Goal: Task Accomplishment & Management: Manage account settings

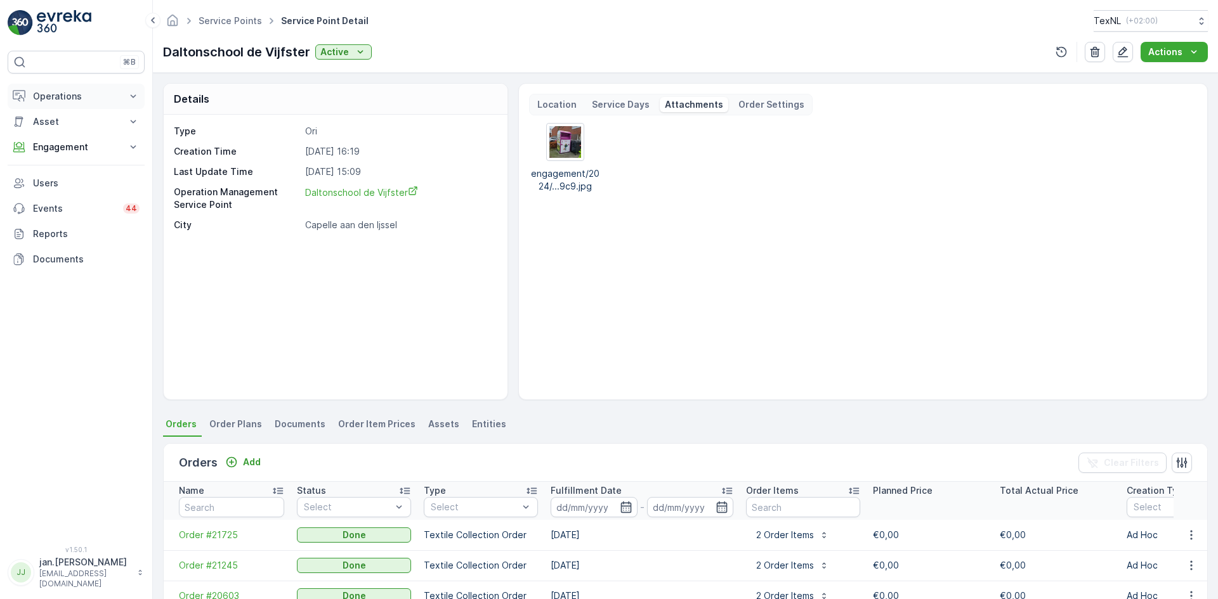
click at [65, 96] on p "Operations" at bounding box center [76, 96] width 86 height 13
click at [60, 147] on p "Routes & Tasks" at bounding box center [64, 153] width 65 height 13
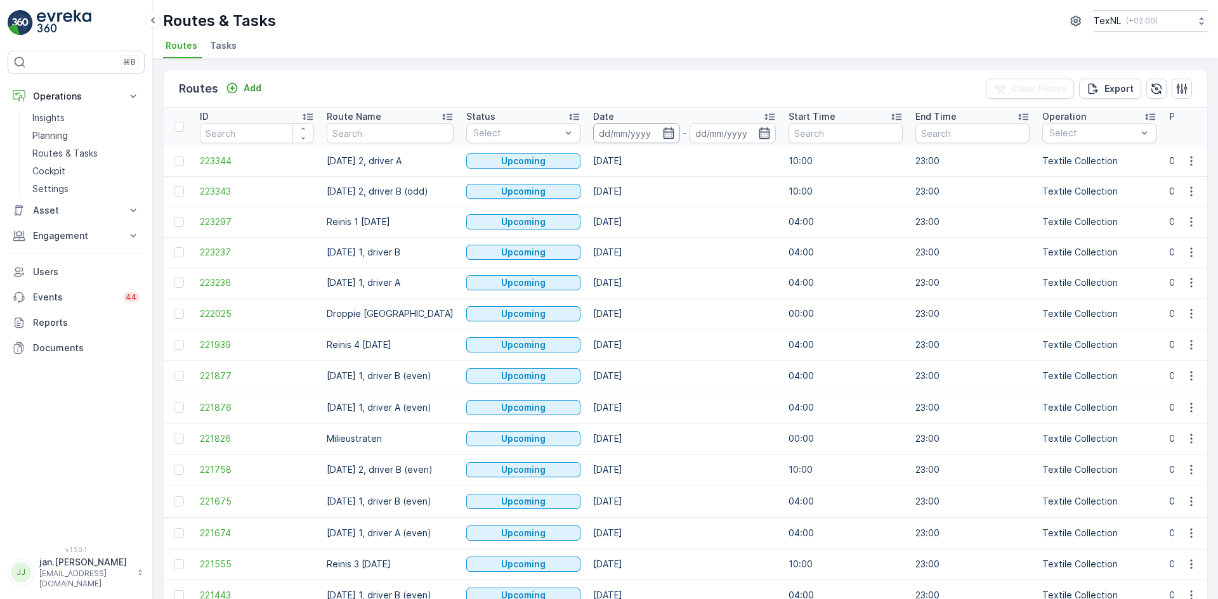
drag, startPoint x: 559, startPoint y: 129, endPoint x: 624, endPoint y: 135, distance: 65.6
click at [623, 136] on input at bounding box center [636, 133] width 87 height 20
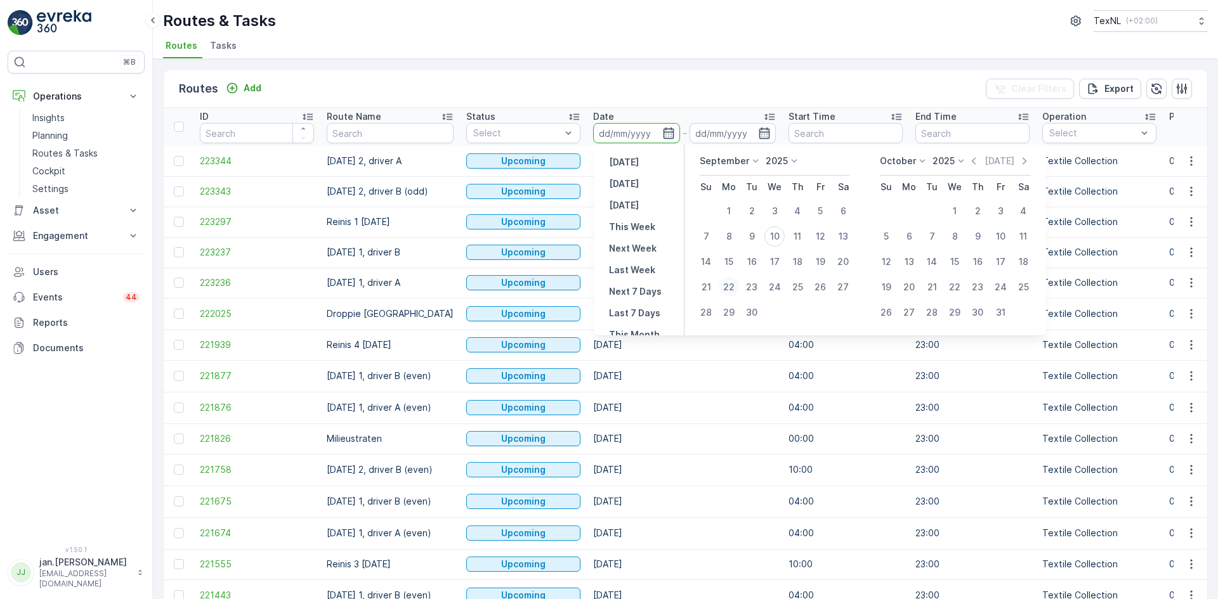
click at [727, 283] on div "22" at bounding box center [728, 287] width 20 height 20
type input "[DATE]"
click at [727, 283] on div "22" at bounding box center [728, 287] width 20 height 20
type input "[DATE]"
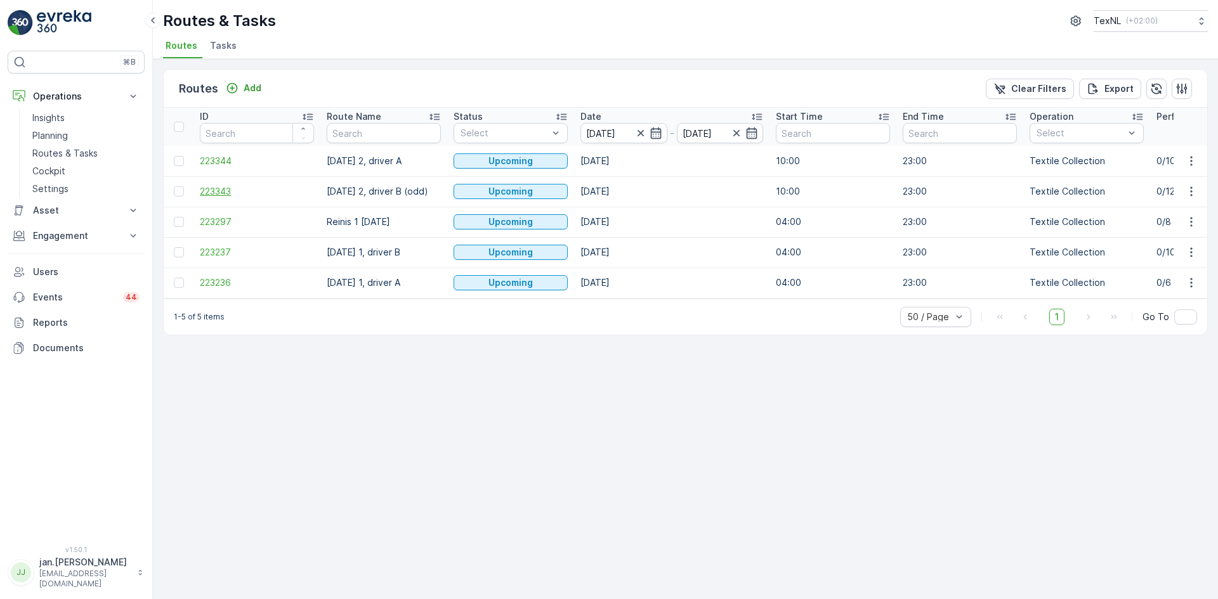
click at [235, 192] on span "223343" at bounding box center [257, 191] width 114 height 13
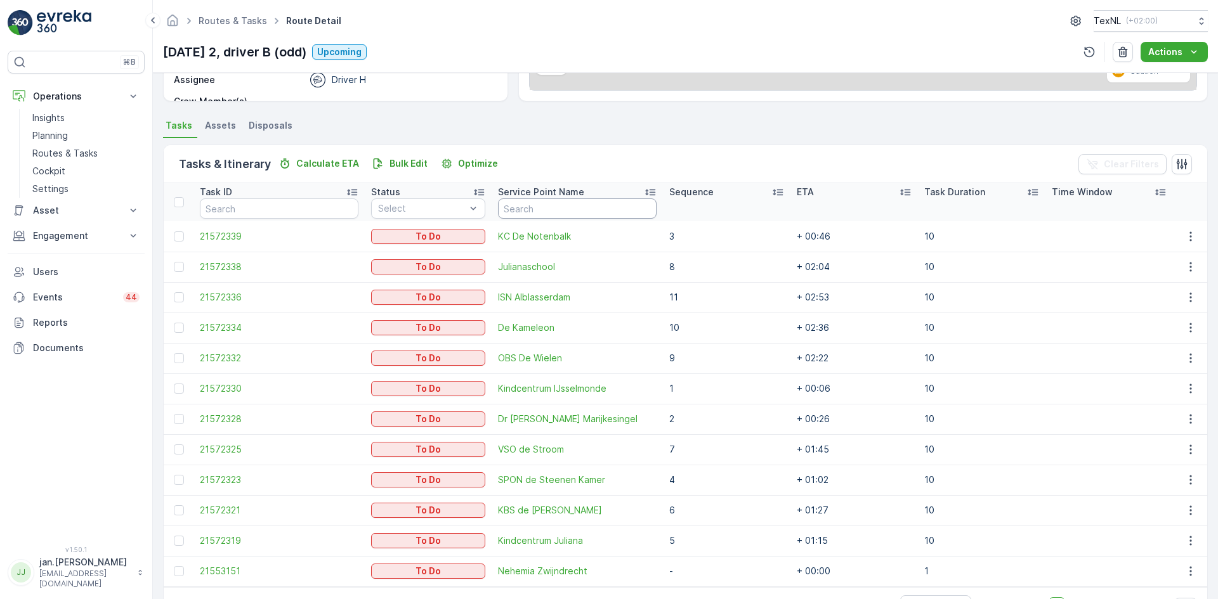
scroll to position [276, 0]
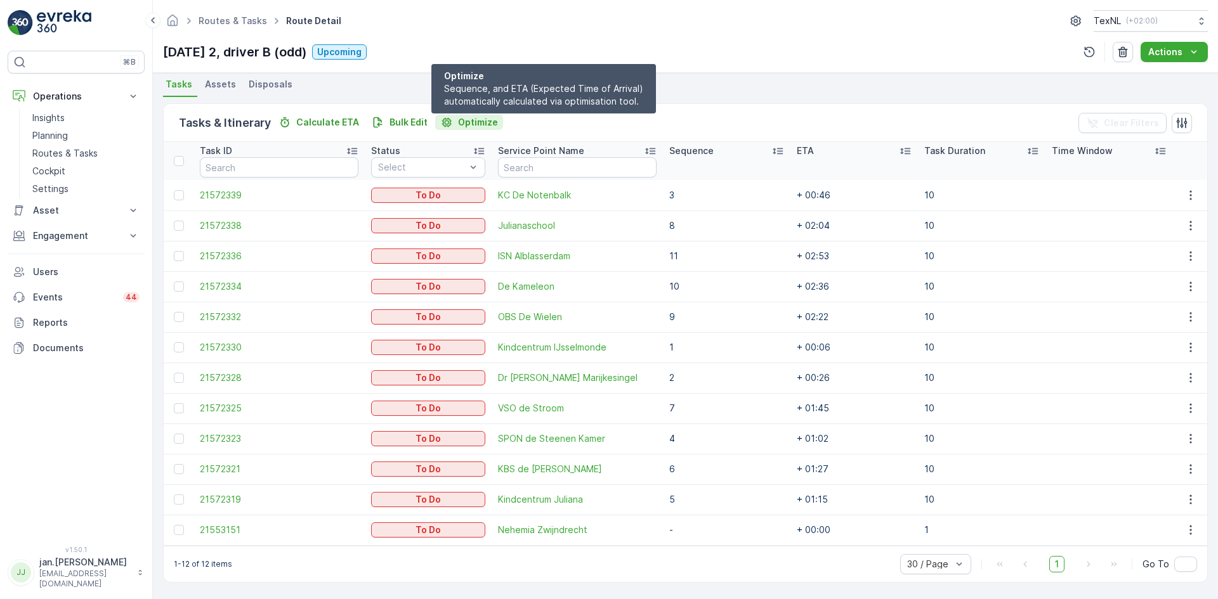
click at [461, 129] on button "Optimize" at bounding box center [469, 122] width 68 height 15
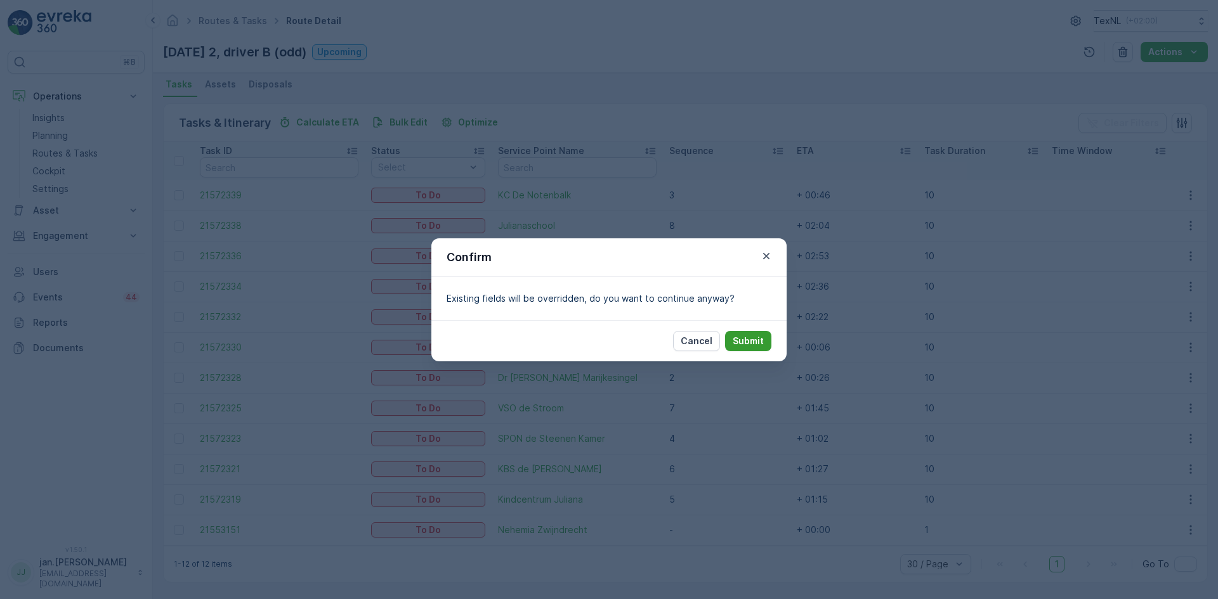
click at [745, 334] on button "Submit" at bounding box center [748, 341] width 46 height 20
click at [751, 341] on p "Submit" at bounding box center [747, 341] width 31 height 13
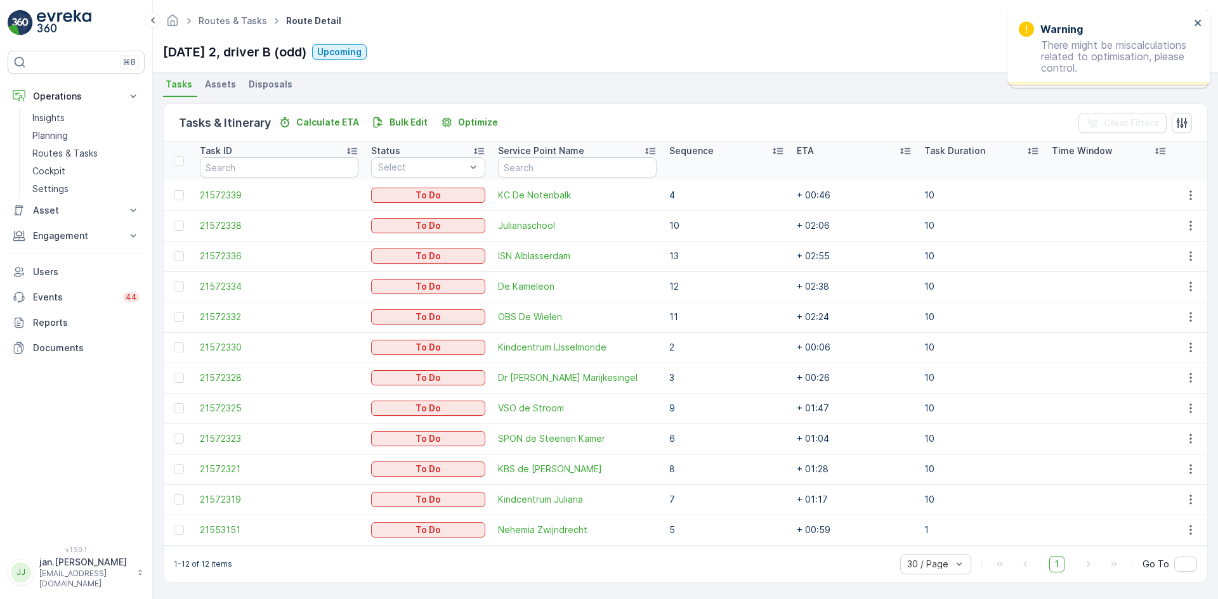
click at [669, 156] on p "Sequence" at bounding box center [691, 151] width 44 height 13
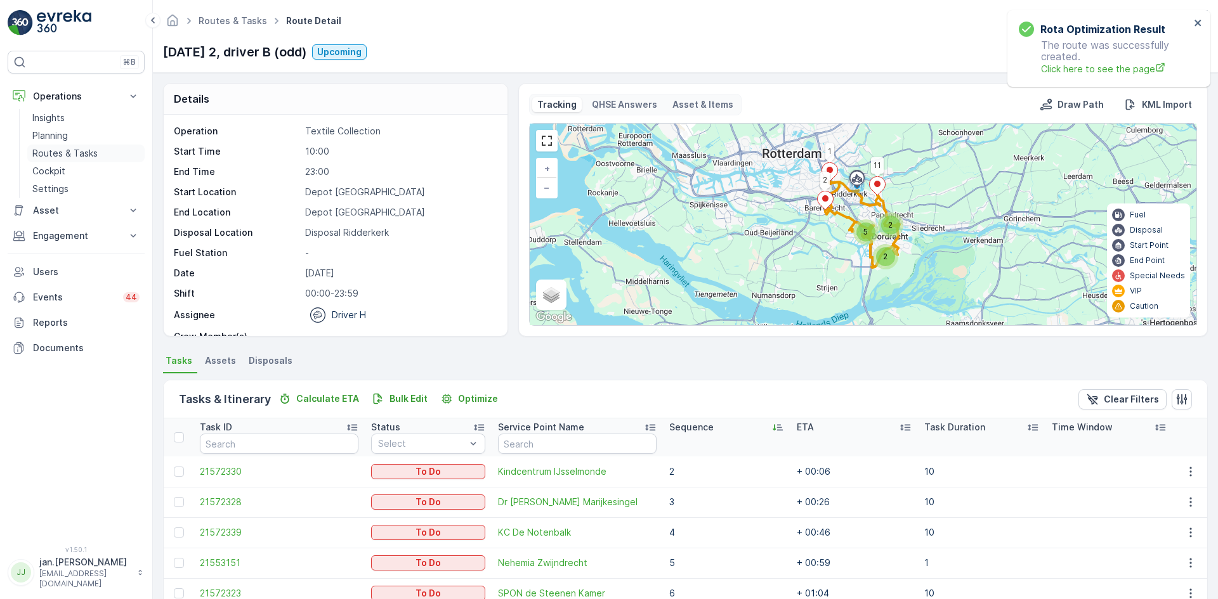
click at [68, 157] on p "Routes & Tasks" at bounding box center [64, 153] width 65 height 13
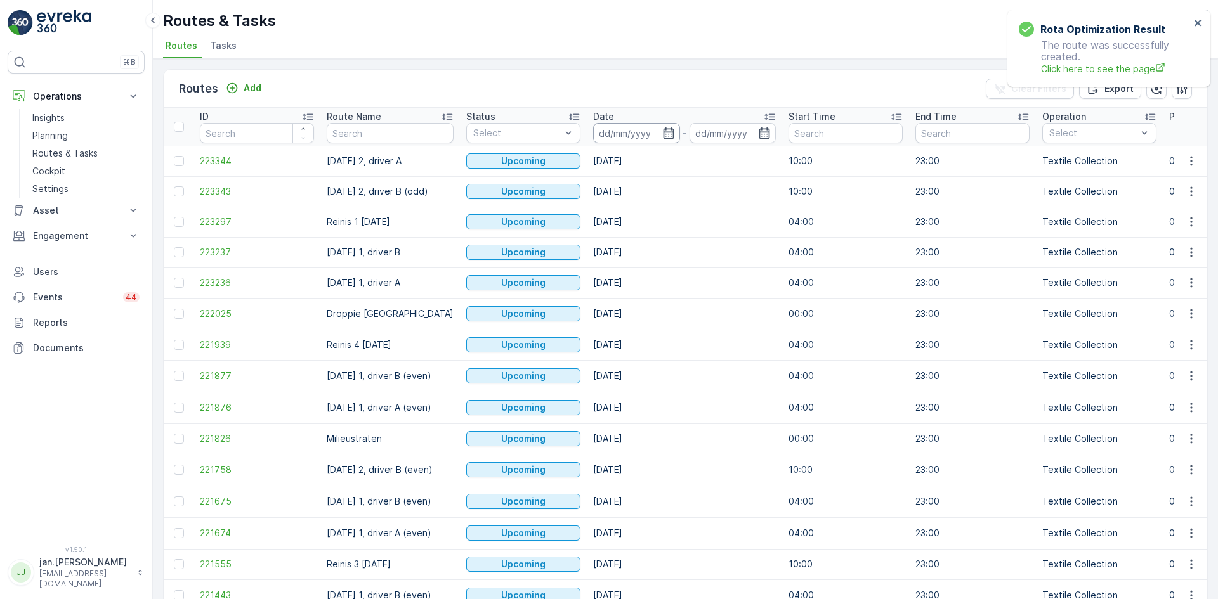
click at [631, 136] on input at bounding box center [636, 133] width 87 height 20
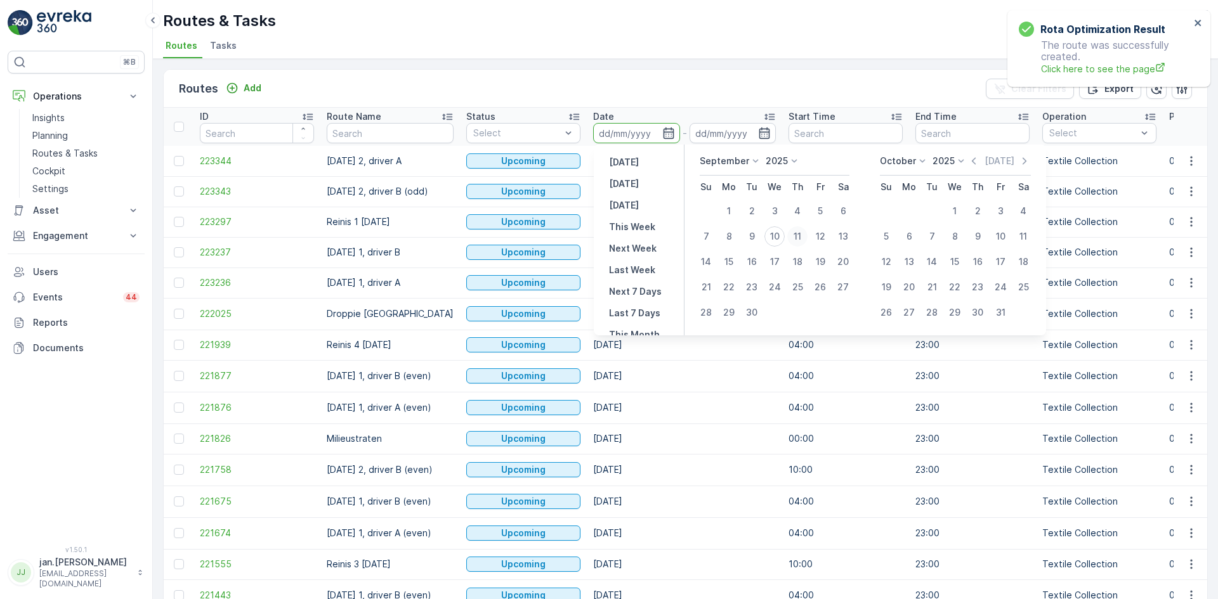
click at [803, 234] on div "11" at bounding box center [797, 236] width 20 height 20
type input "[DATE]"
click at [803, 234] on div "11" at bounding box center [797, 236] width 20 height 20
type input "[DATE]"
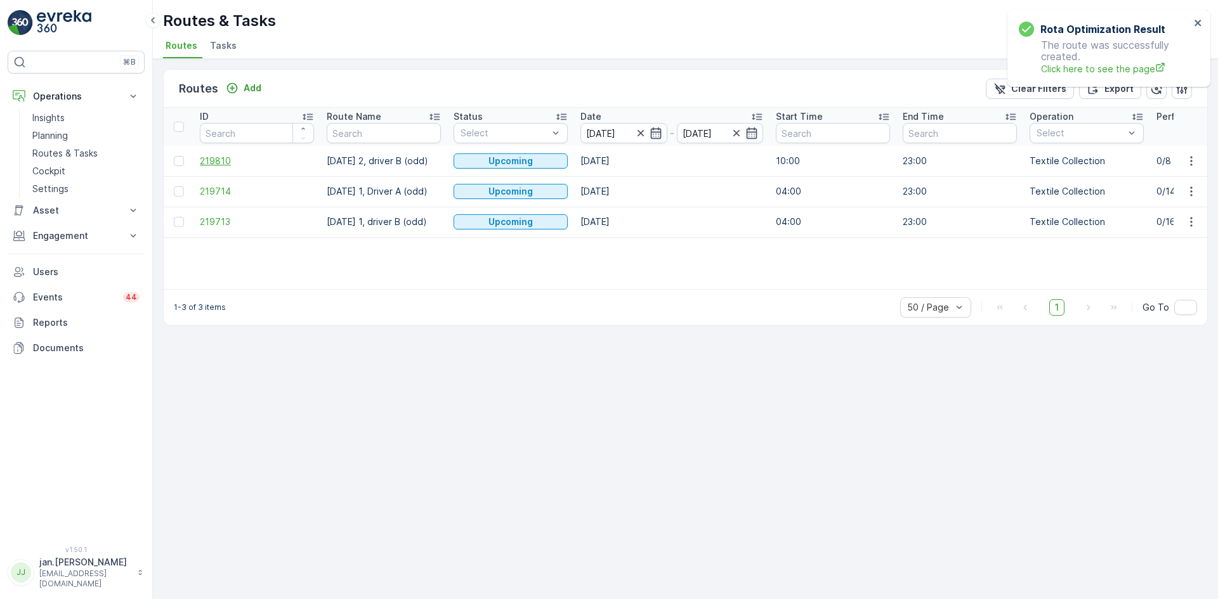
click at [214, 165] on span "219810" at bounding box center [257, 161] width 114 height 13
click at [223, 193] on span "219714" at bounding box center [257, 191] width 114 height 13
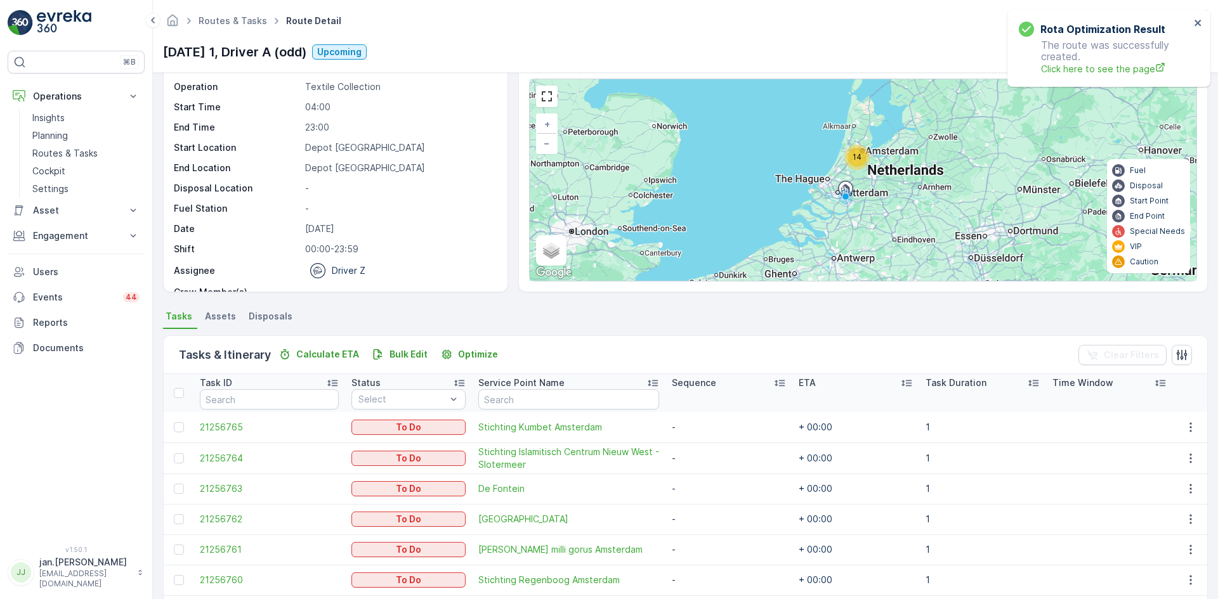
scroll to position [63, 0]
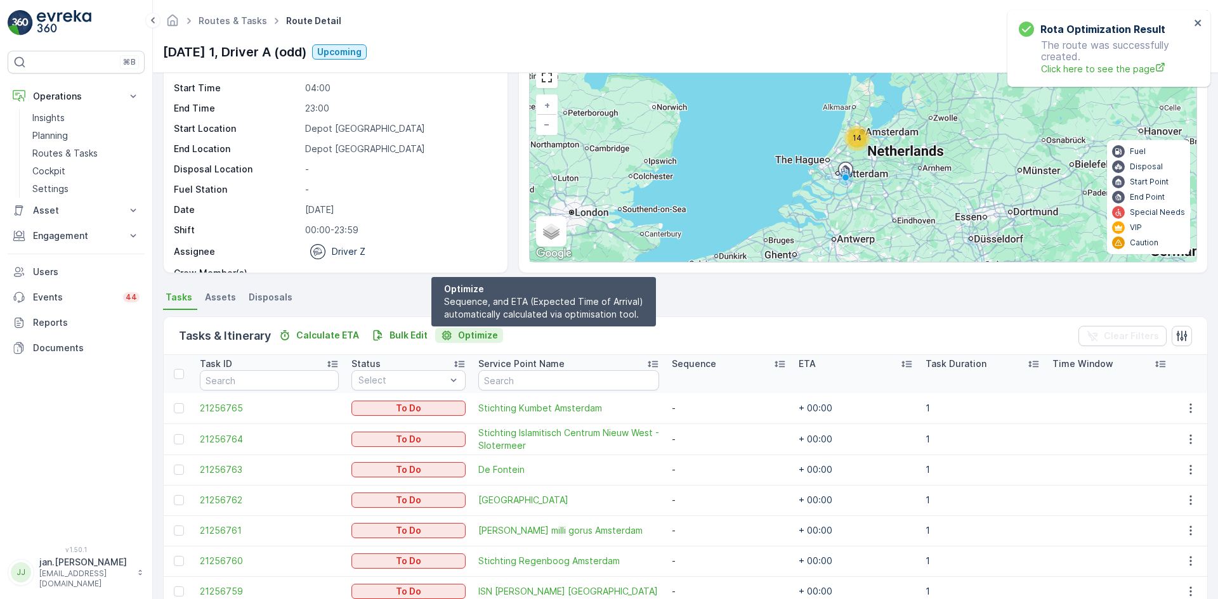
click at [488, 341] on p "Optimize" at bounding box center [478, 335] width 40 height 13
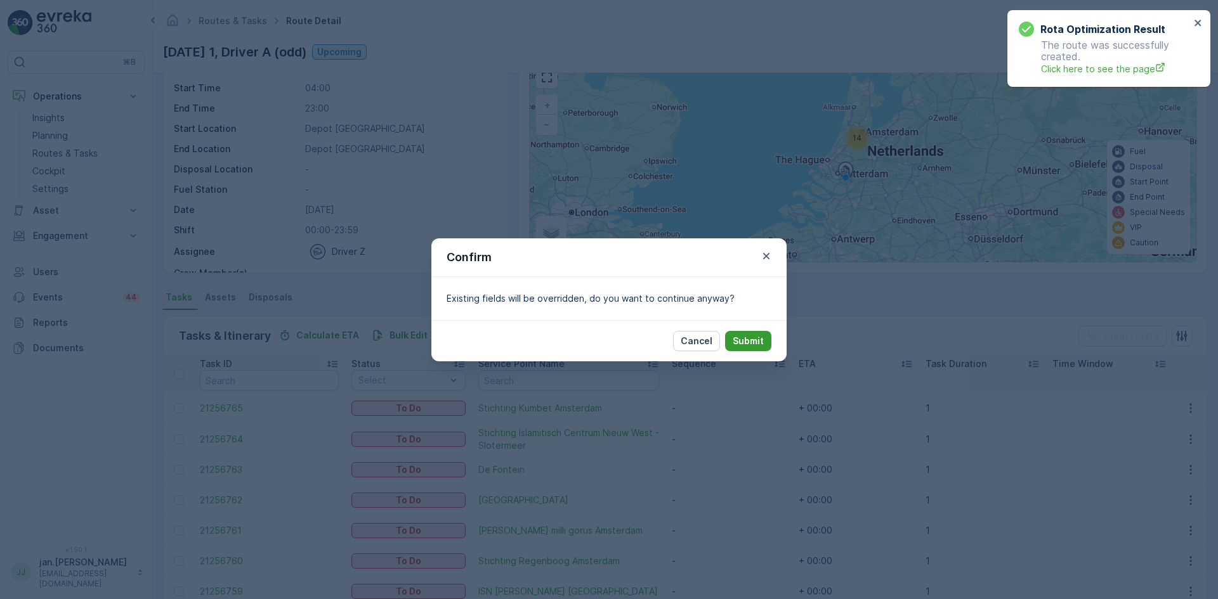
click at [740, 339] on p "Submit" at bounding box center [747, 341] width 31 height 13
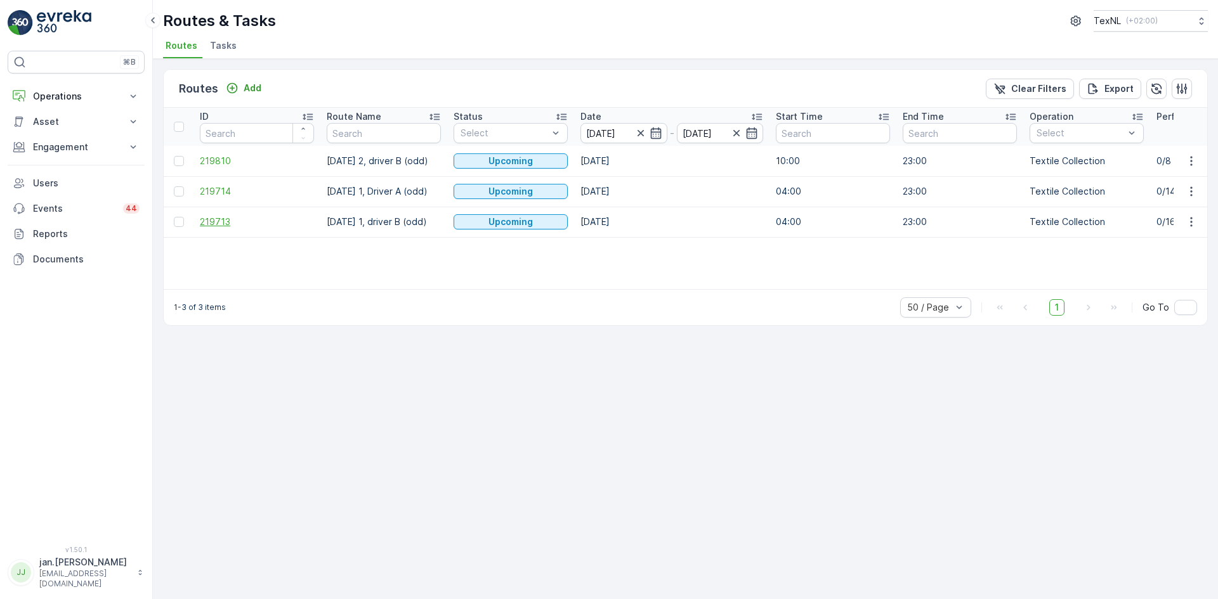
click at [231, 226] on span "219713" at bounding box center [257, 222] width 114 height 13
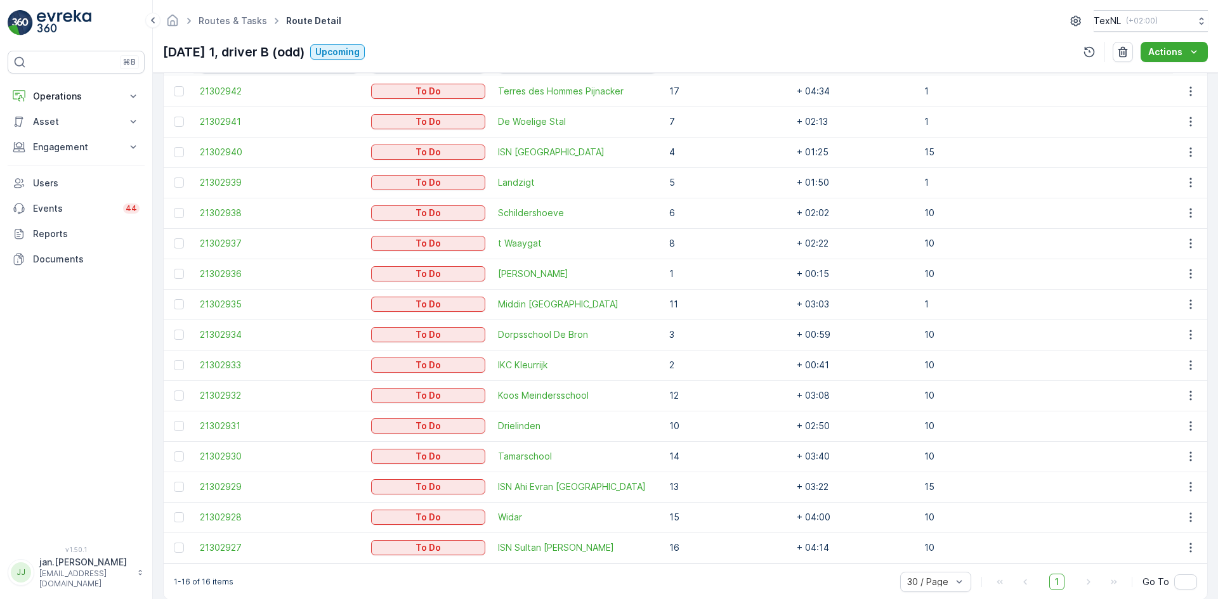
scroll to position [398, 0]
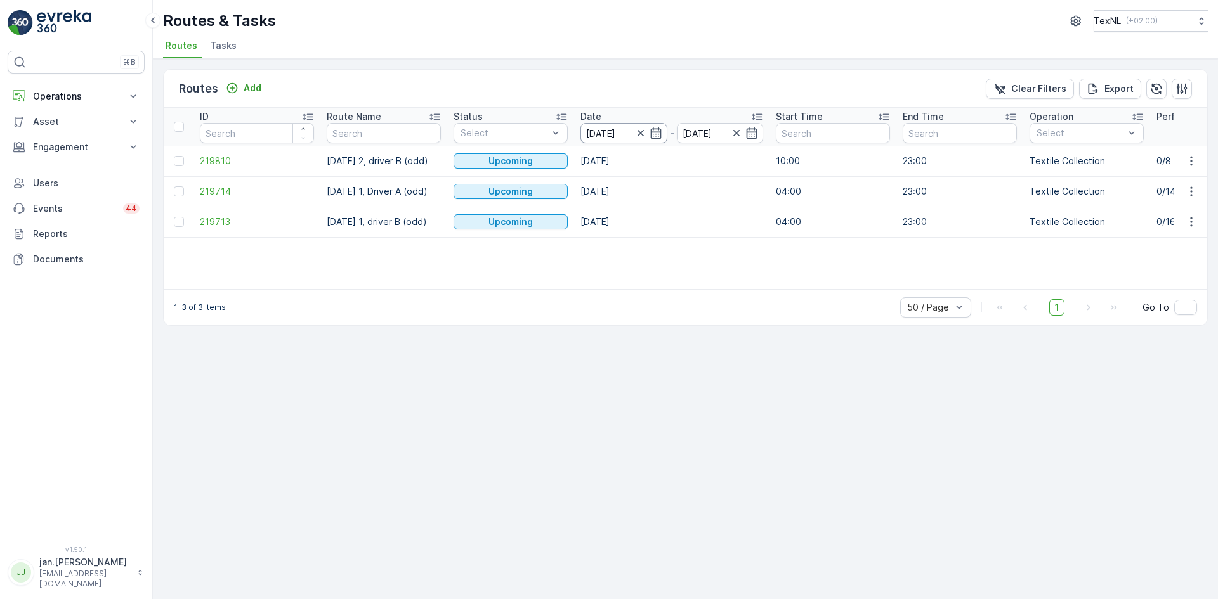
click at [601, 131] on input "[DATE]" at bounding box center [623, 133] width 87 height 20
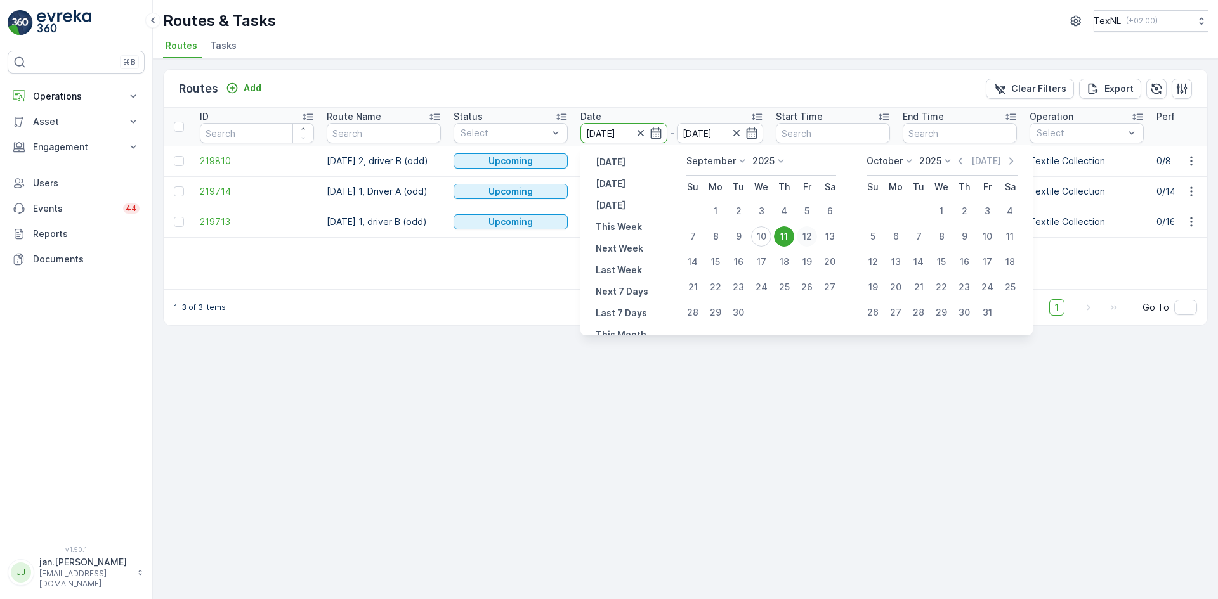
click at [805, 235] on div "12" at bounding box center [806, 236] width 20 height 20
type input "[DATE]"
click at [805, 235] on div "12" at bounding box center [806, 236] width 20 height 20
type input "[DATE]"
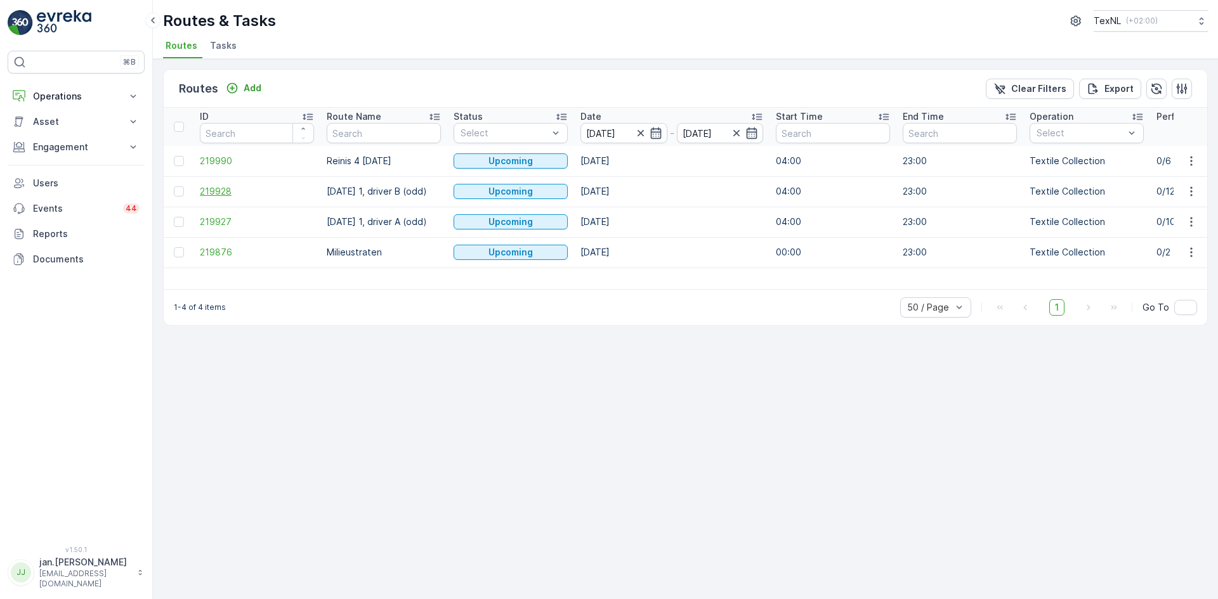
click at [215, 192] on span "219928" at bounding box center [257, 191] width 114 height 13
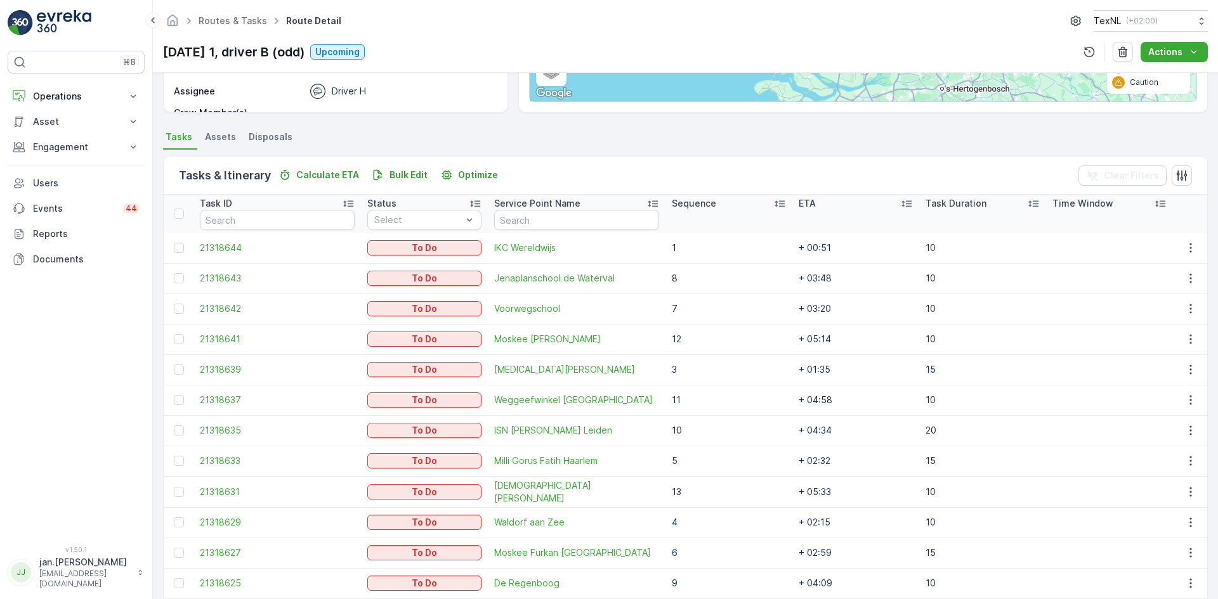
scroll to position [276, 0]
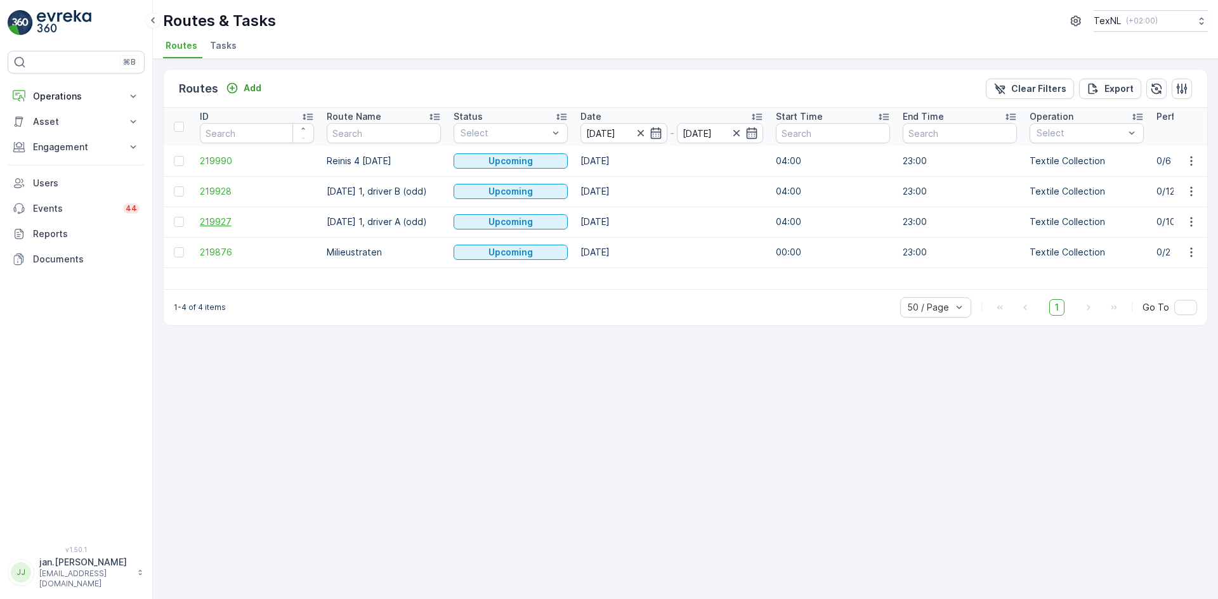
click at [240, 226] on span "219927" at bounding box center [257, 222] width 114 height 13
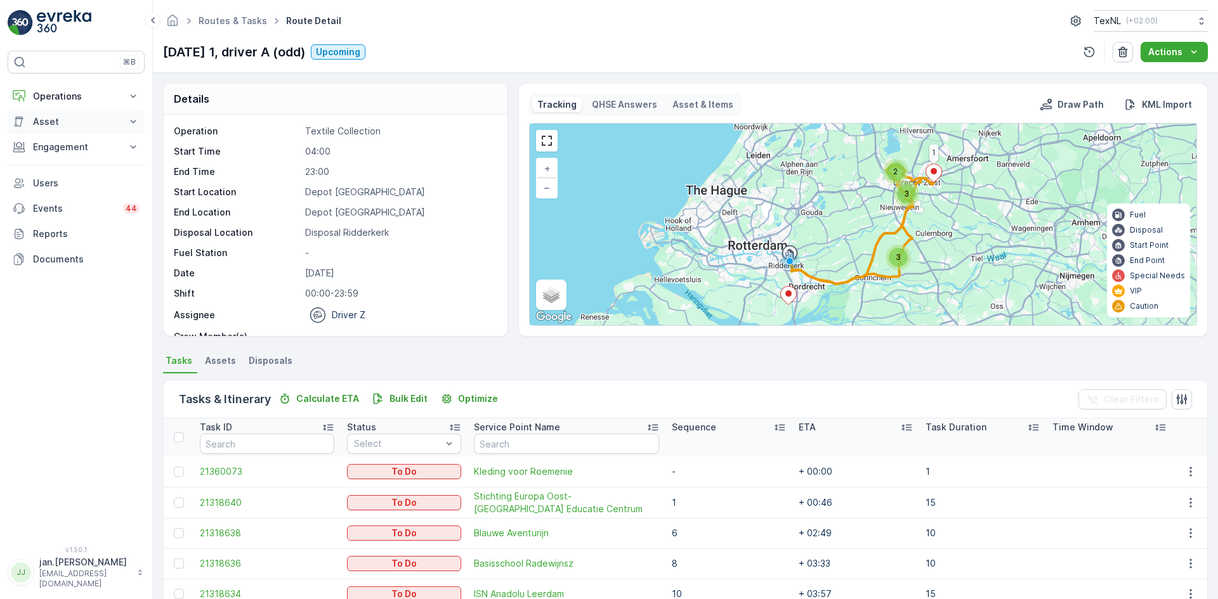
click at [72, 131] on button "Asset" at bounding box center [76, 121] width 137 height 25
click at [60, 159] on p "Engagement" at bounding box center [76, 165] width 86 height 13
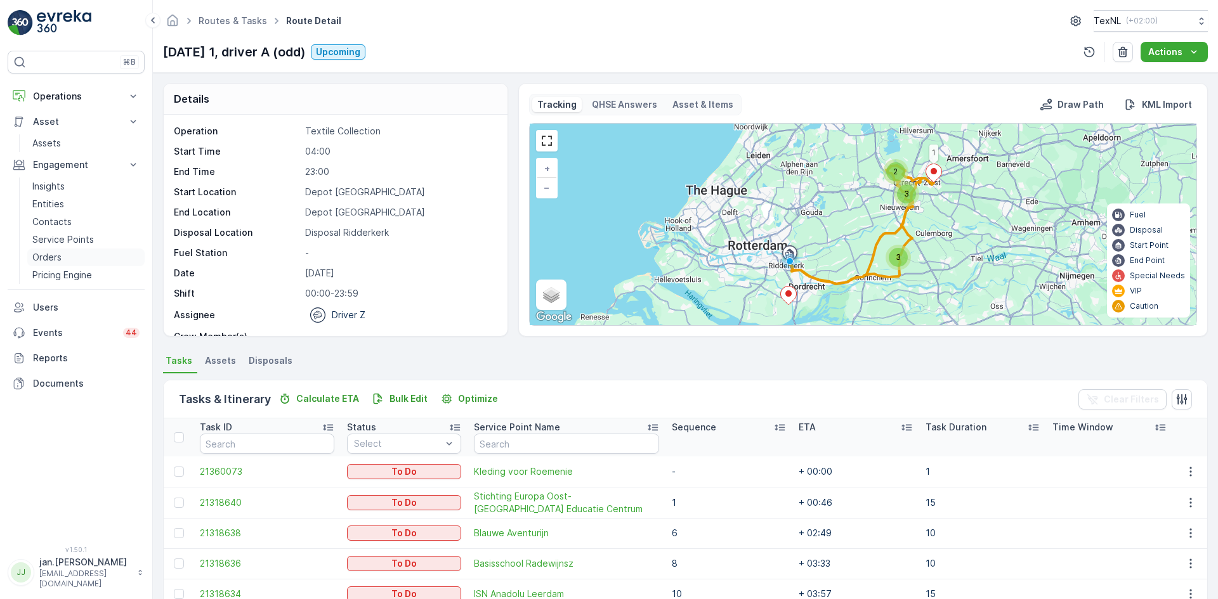
click at [55, 250] on link "Orders" at bounding box center [85, 258] width 117 height 18
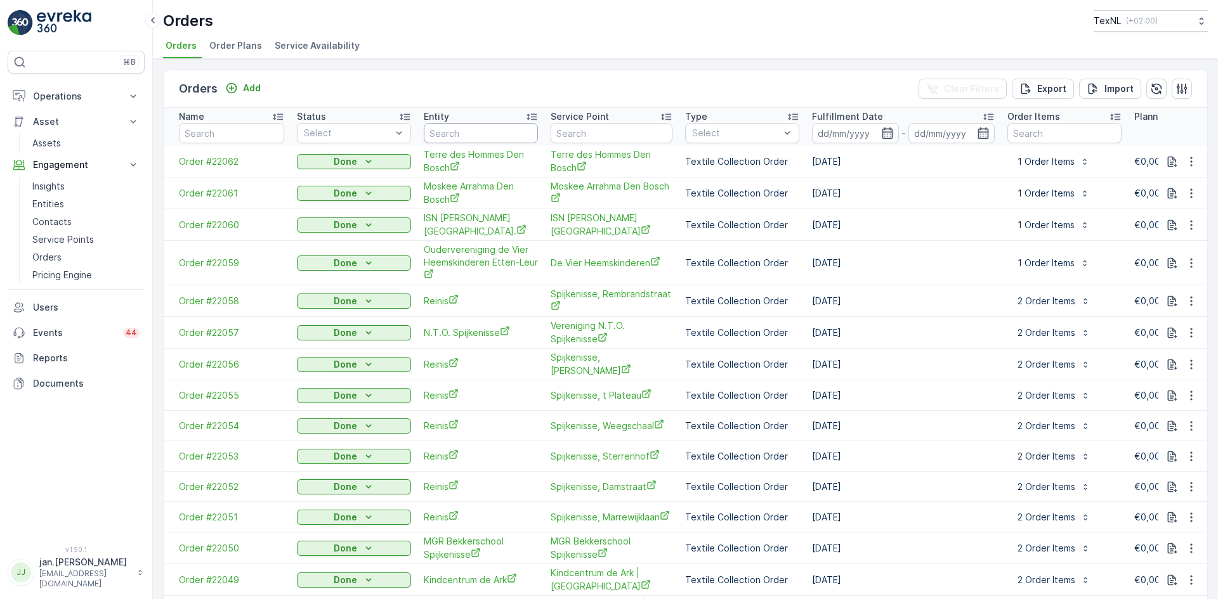
click at [472, 135] on input "text" at bounding box center [481, 133] width 114 height 20
type input "knol groene"
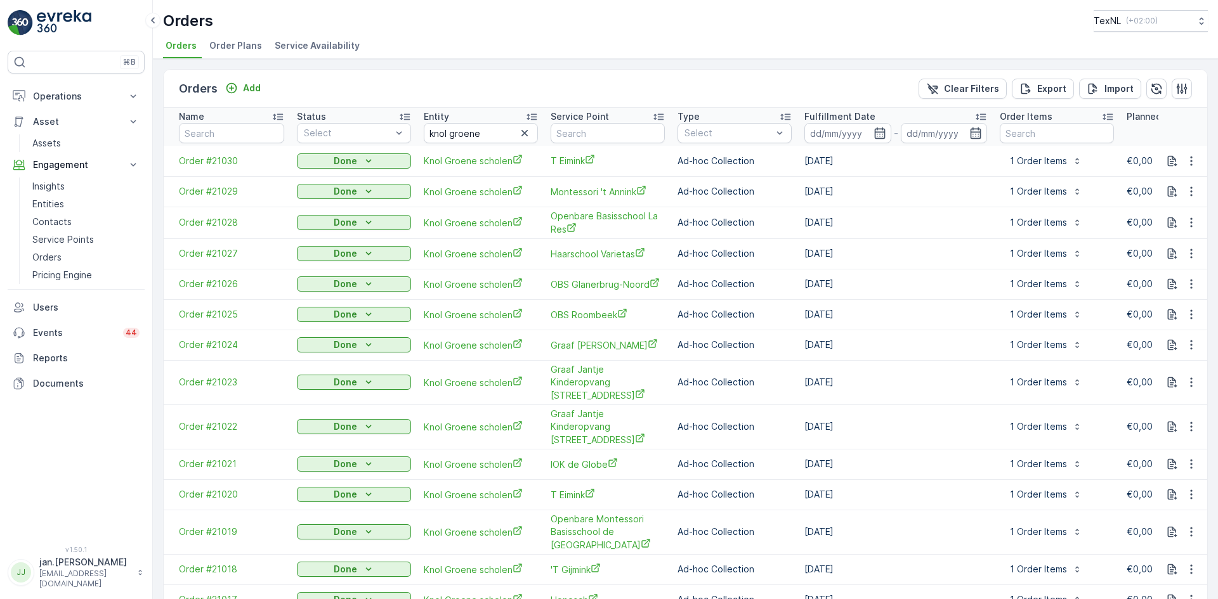
click at [969, 110] on div "Fulfillment Date" at bounding box center [895, 116] width 183 height 13
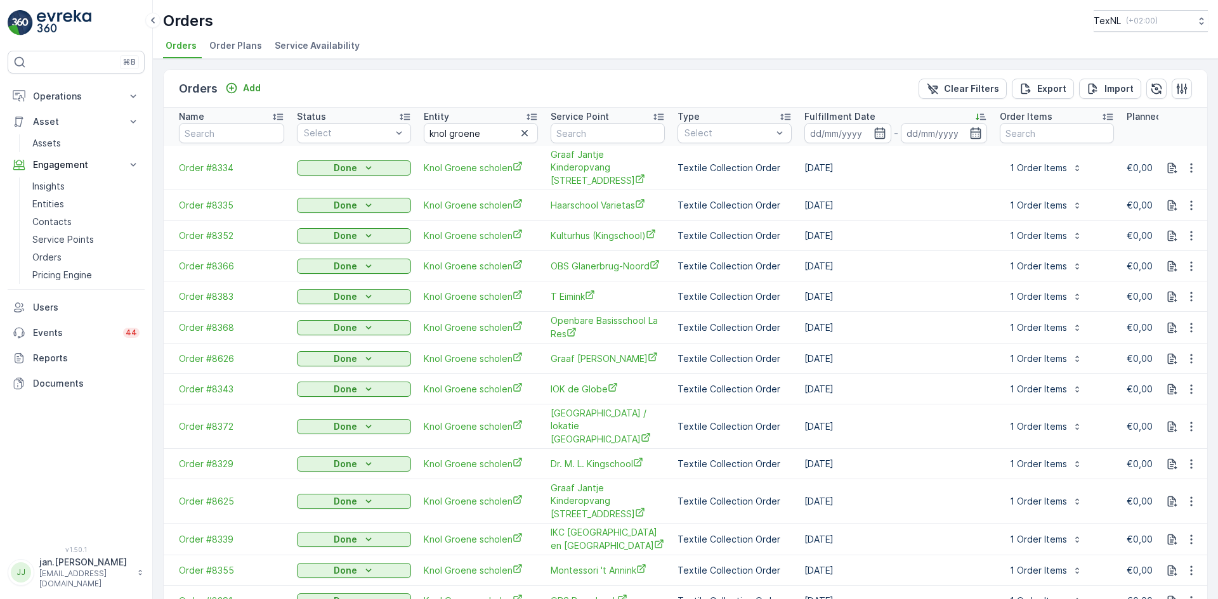
click at [959, 110] on div "Fulfillment Date" at bounding box center [895, 116] width 183 height 13
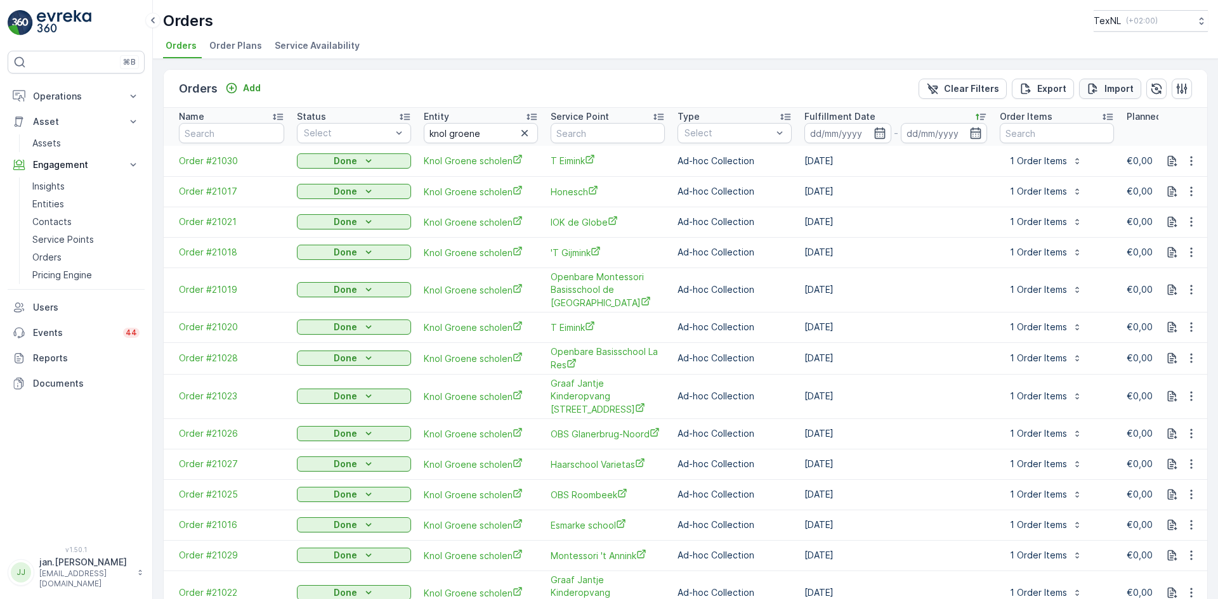
click at [1107, 87] on p "Import" at bounding box center [1118, 88] width 29 height 13
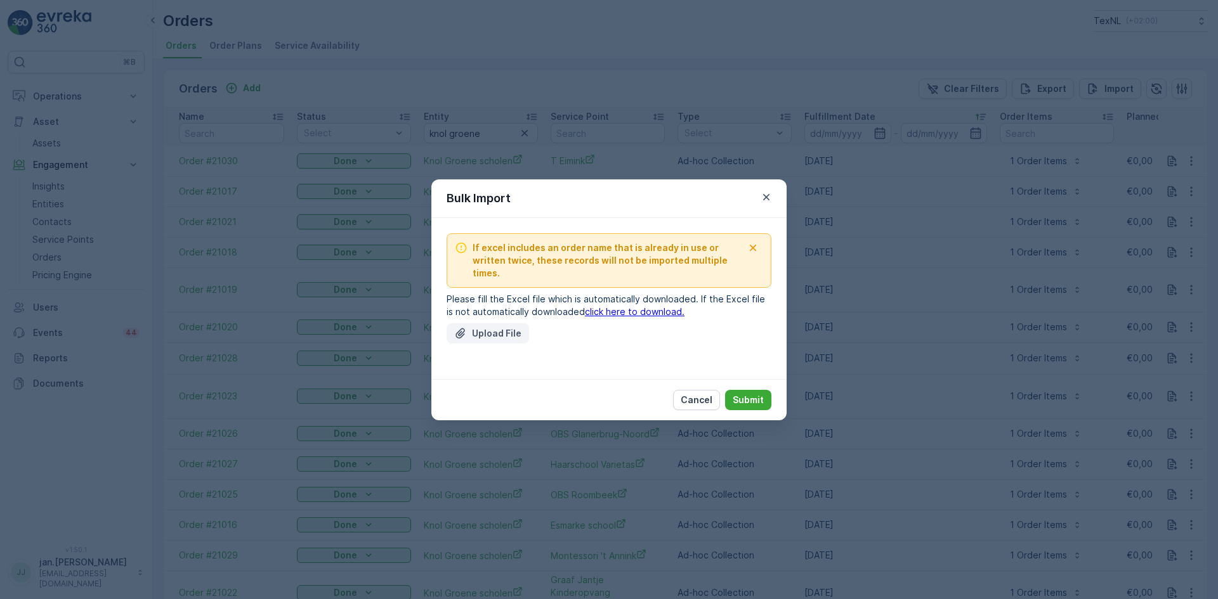
click at [470, 327] on div "Upload File" at bounding box center [487, 333] width 67 height 13
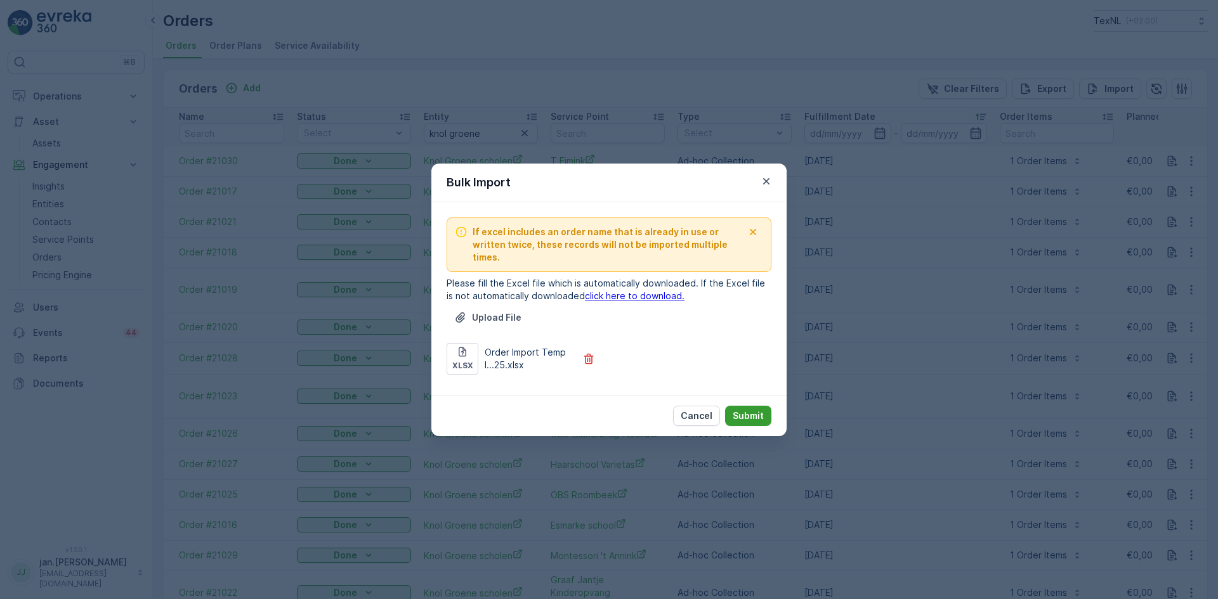
click at [750, 410] on p "Submit" at bounding box center [747, 416] width 31 height 13
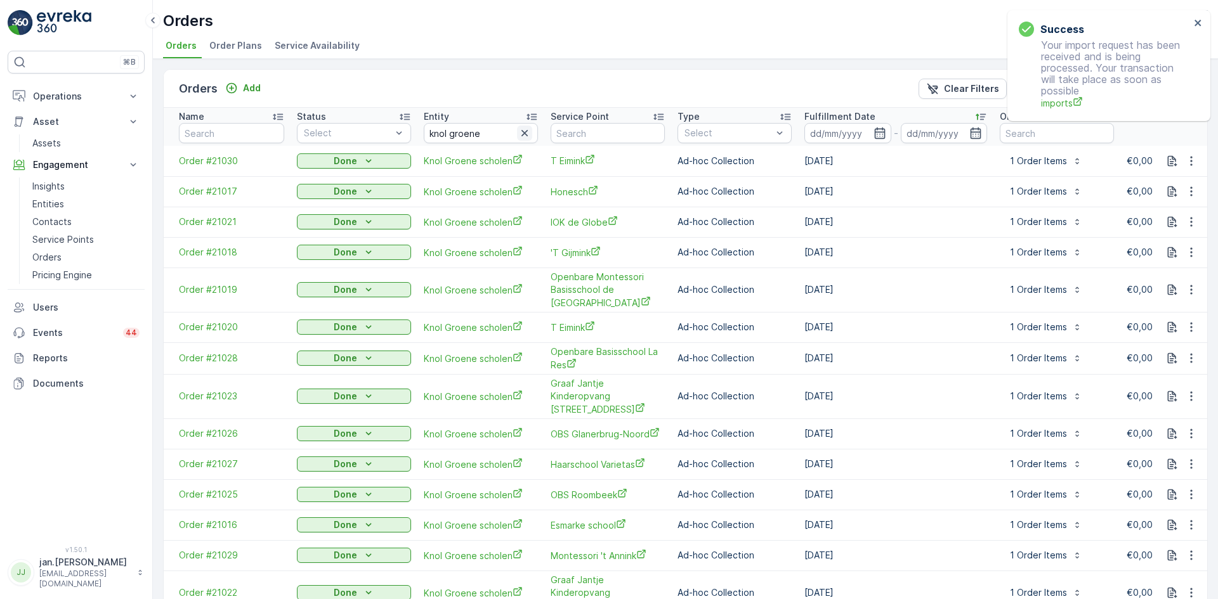
click at [524, 133] on icon "button" at bounding box center [524, 133] width 6 height 6
click at [322, 184] on p "To Do" at bounding box center [331, 185] width 26 height 13
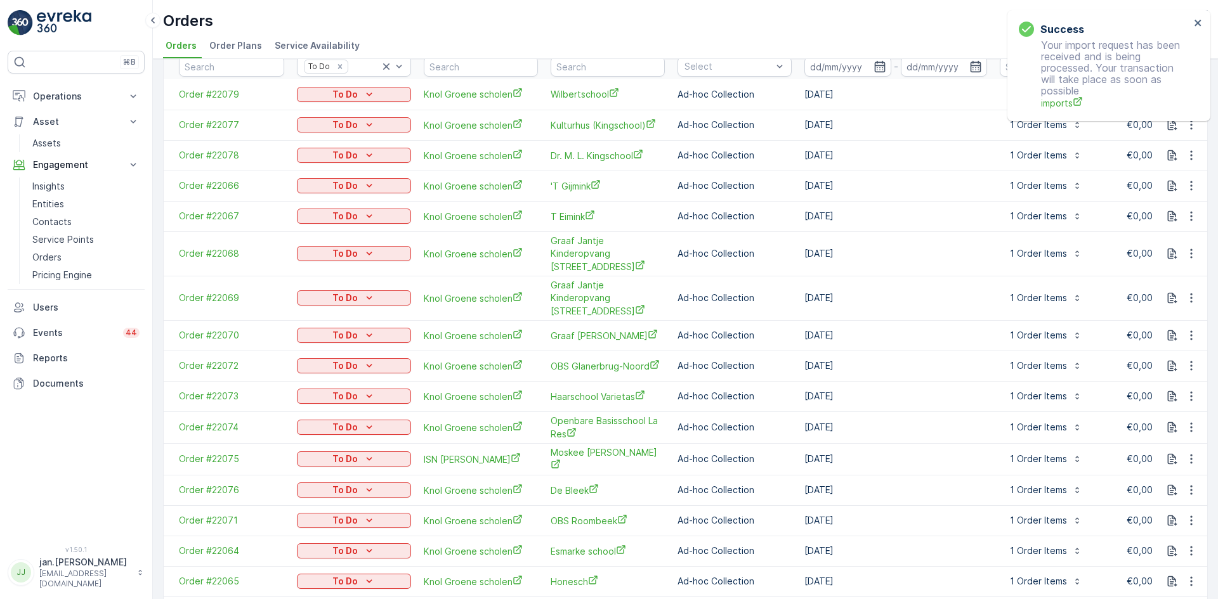
scroll to position [124, 0]
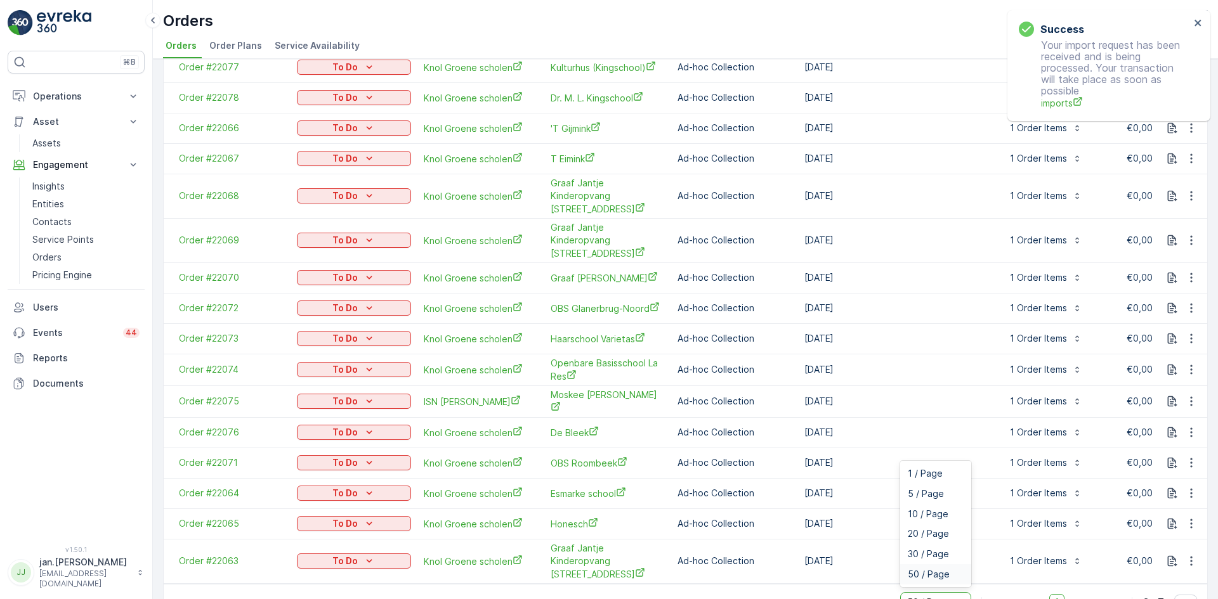
click at [717, 584] on div "1-17 of 17 items 6 results available. Use Up and Down to choose options, press …" at bounding box center [685, 602] width 1043 height 36
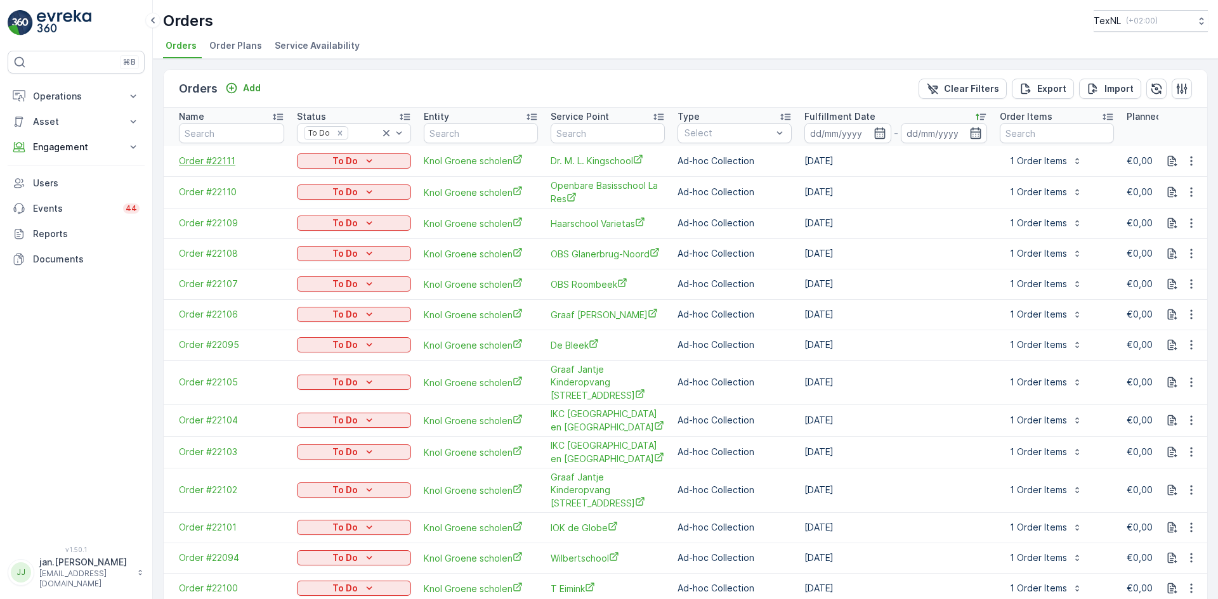
click at [222, 160] on span "Order #22111" at bounding box center [231, 161] width 105 height 13
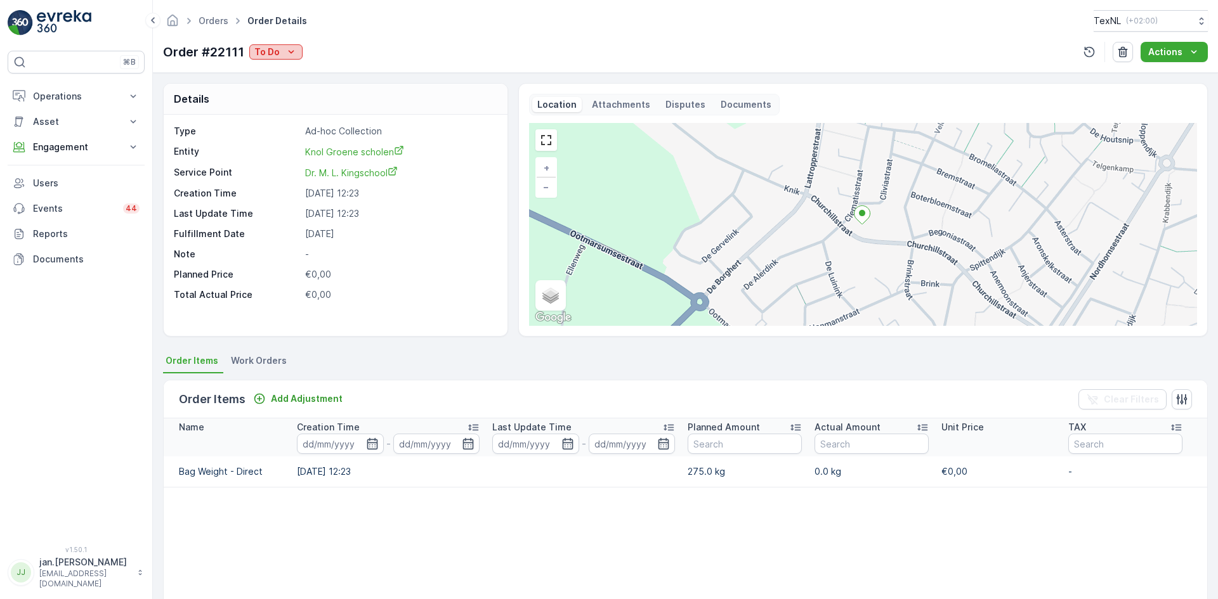
click at [275, 51] on p "To Do" at bounding box center [266, 52] width 25 height 13
click at [270, 68] on span "Done" at bounding box center [267, 71] width 23 height 13
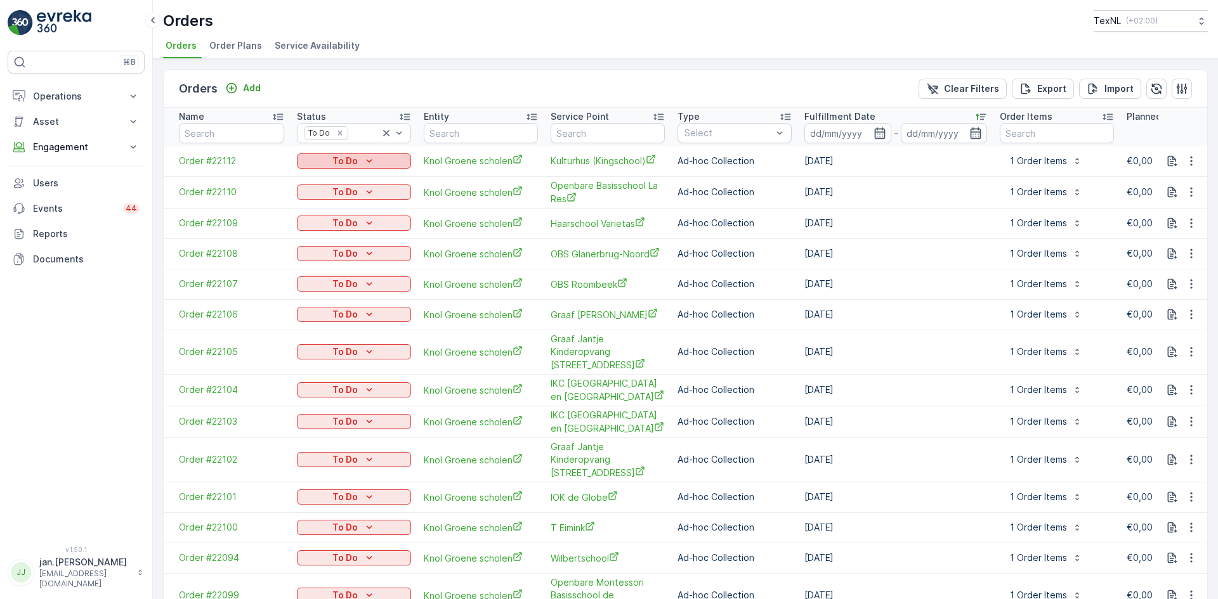
click at [341, 163] on p "To Do" at bounding box center [344, 161] width 25 height 13
click at [313, 178] on span "Done" at bounding box center [315, 180] width 23 height 13
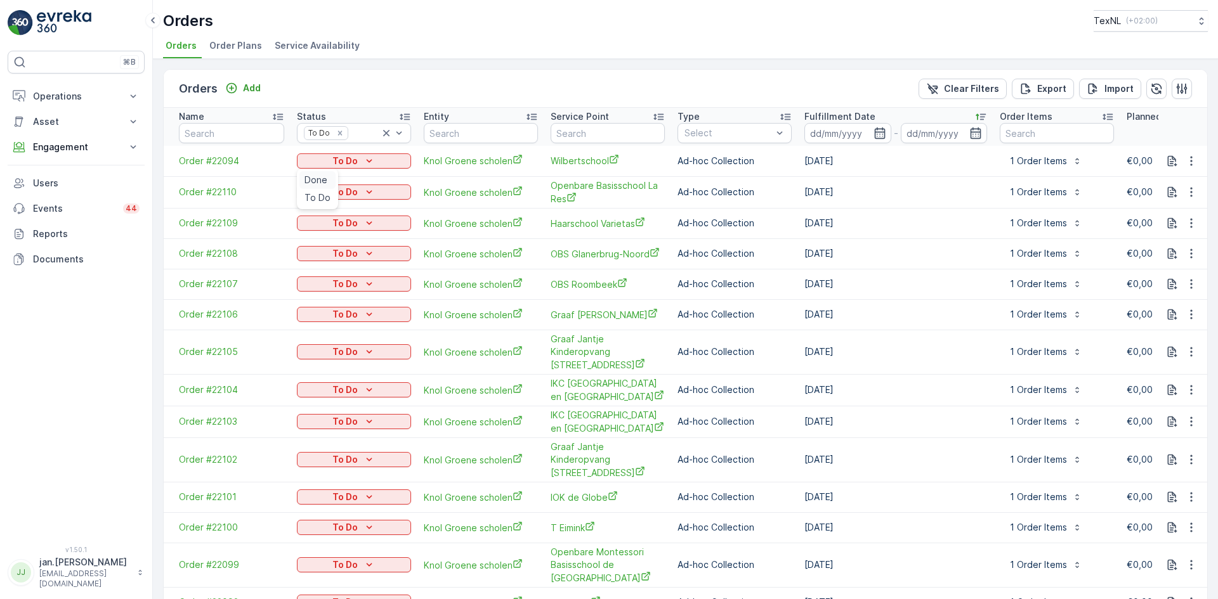
click at [315, 177] on span "Done" at bounding box center [315, 180] width 23 height 13
click at [308, 176] on span "Done" at bounding box center [315, 180] width 23 height 13
click at [320, 166] on div "To Do" at bounding box center [354, 161] width 104 height 13
click at [309, 181] on span "Done" at bounding box center [315, 180] width 23 height 13
click at [337, 161] on p "To Do" at bounding box center [344, 161] width 25 height 13
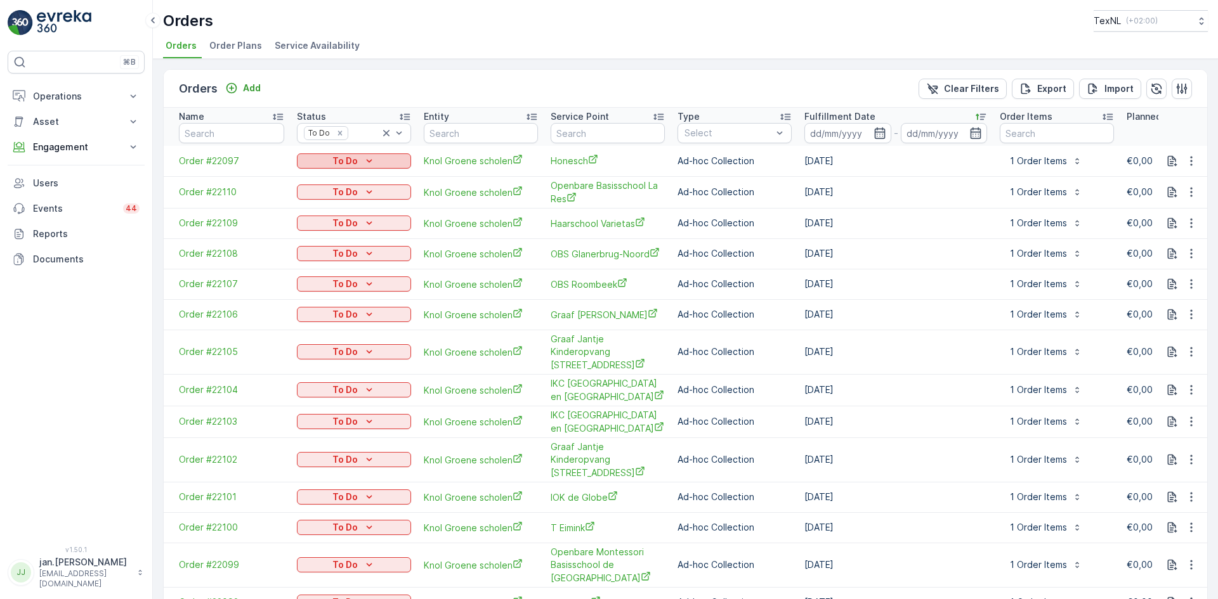
click at [330, 162] on div "To Do" at bounding box center [354, 161] width 104 height 13
click at [322, 180] on span "Done" at bounding box center [315, 180] width 23 height 13
click at [355, 163] on p "To Do" at bounding box center [344, 161] width 25 height 13
drag, startPoint x: 305, startPoint y: 185, endPoint x: 322, endPoint y: 175, distance: 19.6
click at [353, 160] on p "To Do" at bounding box center [344, 161] width 25 height 13
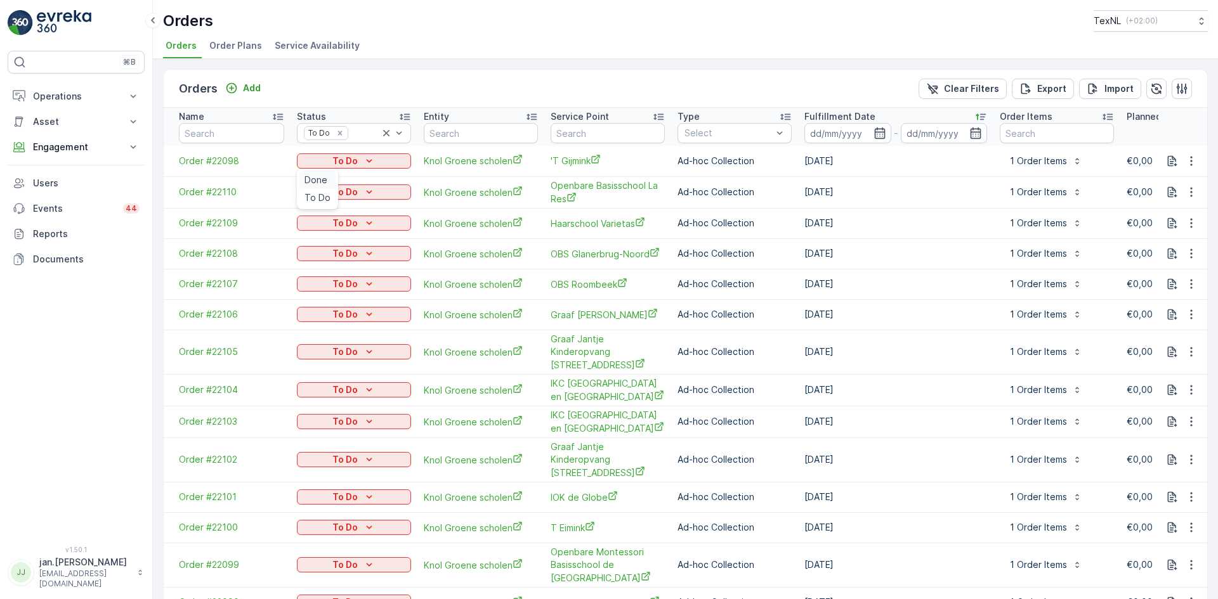
click at [323, 175] on span "Done" at bounding box center [315, 180] width 23 height 13
click at [354, 159] on p "To Do" at bounding box center [344, 161] width 25 height 13
click at [308, 543] on td "To Do" at bounding box center [353, 565] width 127 height 44
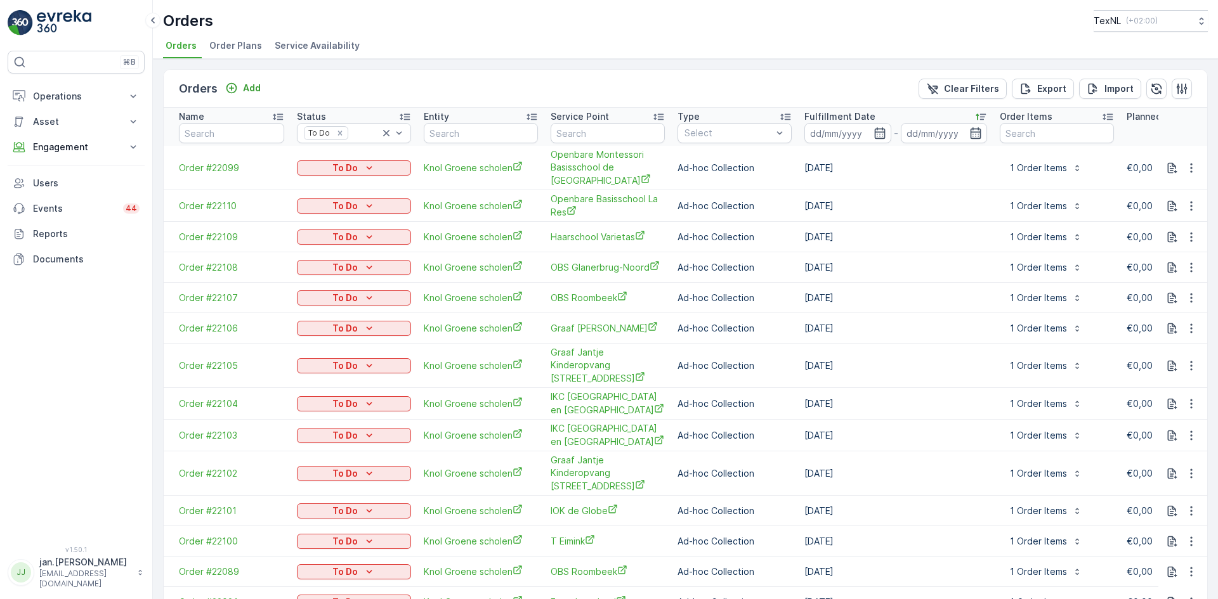
click at [343, 159] on div "To Do" at bounding box center [354, 168] width 114 height 18
click at [337, 164] on p "To Do" at bounding box center [344, 168] width 25 height 13
click at [319, 184] on span "Done" at bounding box center [315, 187] width 23 height 13
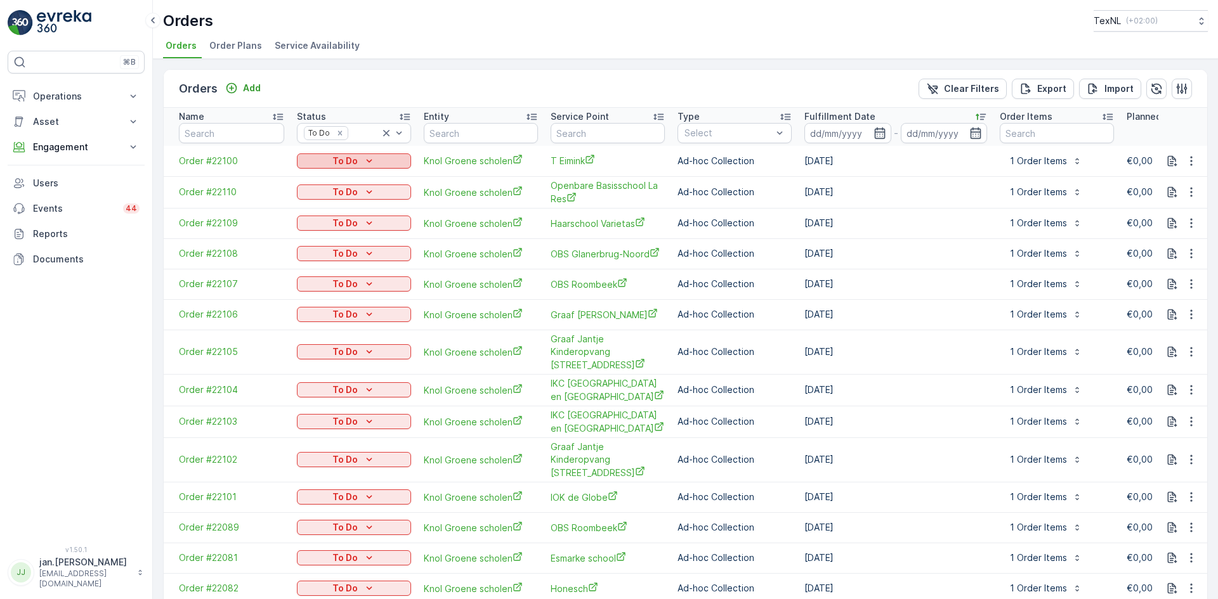
click at [352, 158] on p "To Do" at bounding box center [344, 161] width 25 height 13
click at [323, 175] on span "Done" at bounding box center [315, 180] width 23 height 13
click at [353, 158] on p "To Do" at bounding box center [344, 161] width 25 height 13
click at [320, 174] on span "Done" at bounding box center [315, 180] width 23 height 13
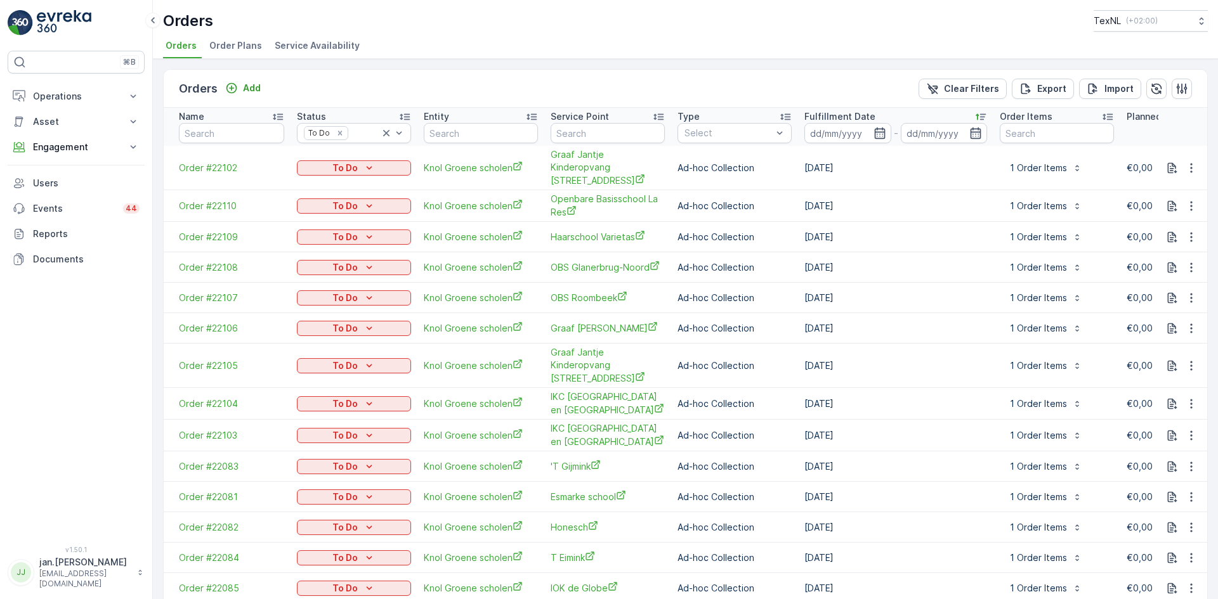
click at [358, 162] on div "To Do" at bounding box center [354, 168] width 104 height 13
click at [321, 178] on span "Done" at bounding box center [315, 180] width 23 height 13
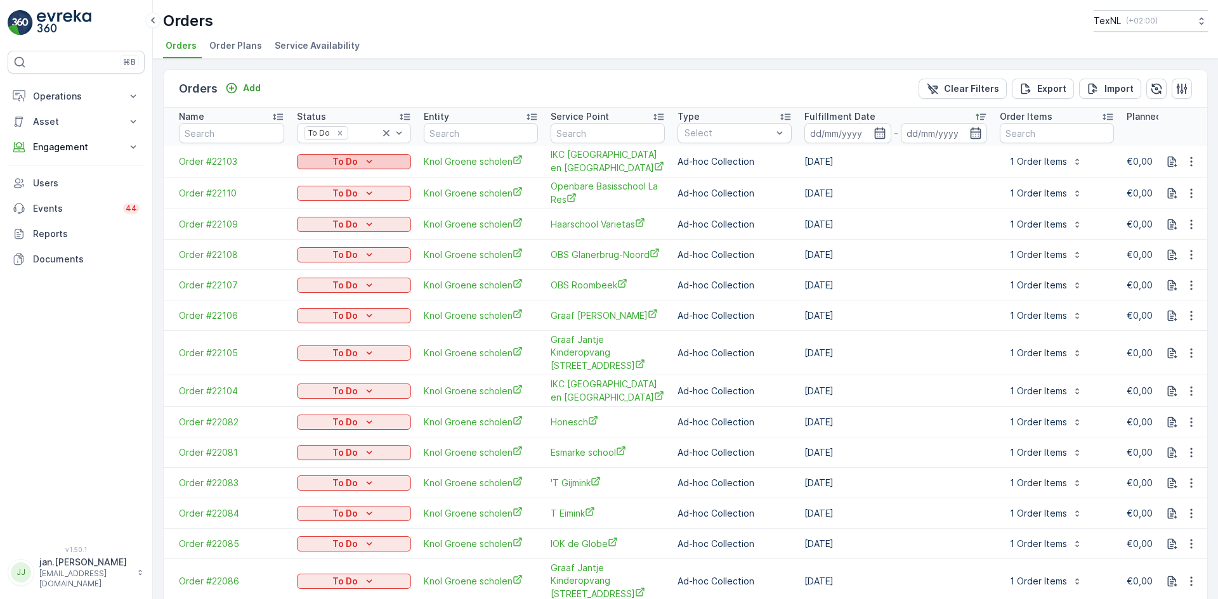
click at [358, 160] on div "To Do" at bounding box center [354, 161] width 104 height 13
click at [322, 178] on span "Done" at bounding box center [315, 180] width 23 height 13
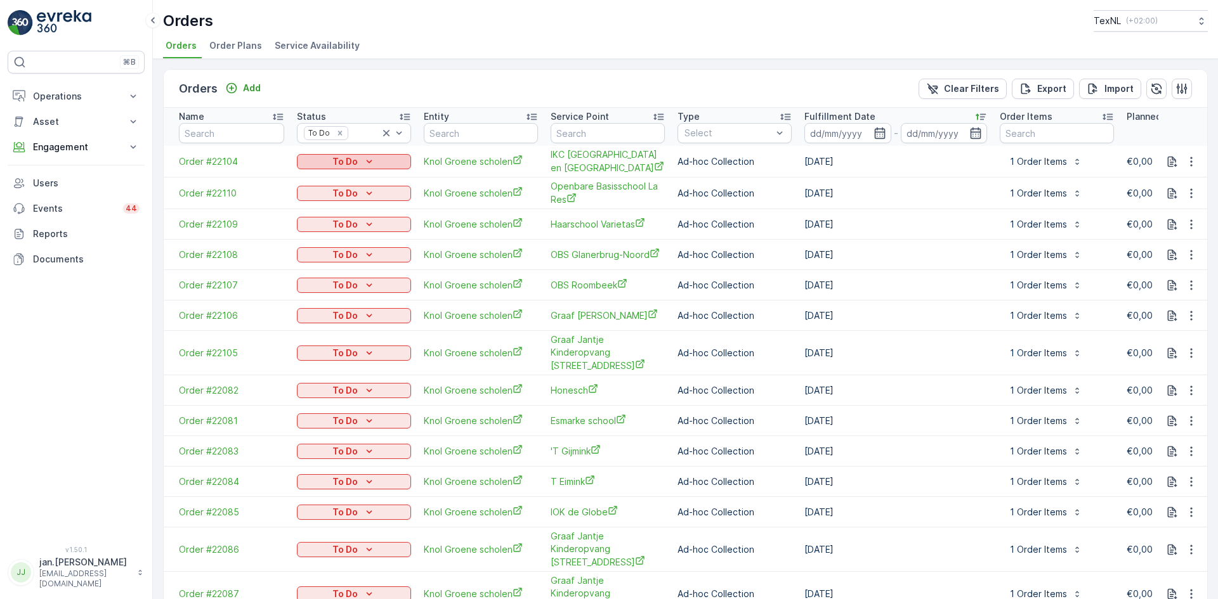
click at [351, 160] on p "To Do" at bounding box center [344, 161] width 25 height 13
click at [318, 177] on span "Done" at bounding box center [315, 180] width 23 height 13
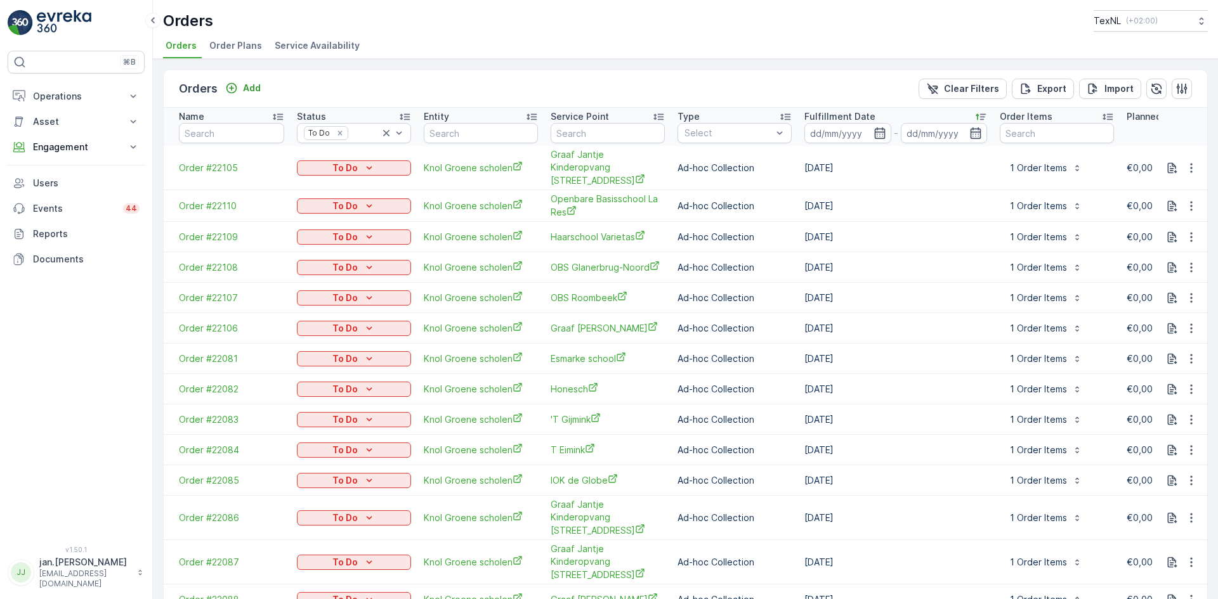
click at [355, 162] on p "To Do" at bounding box center [344, 168] width 25 height 13
click at [322, 176] on span "Done" at bounding box center [315, 180] width 23 height 13
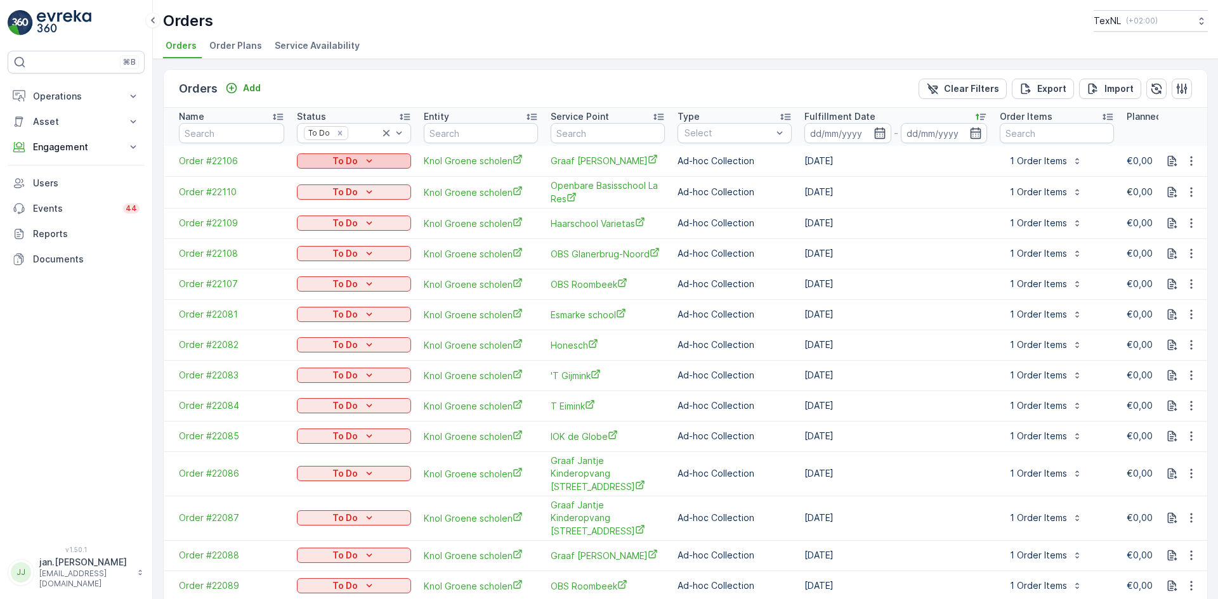
click at [358, 160] on div "To Do" at bounding box center [354, 161] width 104 height 13
click at [320, 178] on span "Done" at bounding box center [315, 180] width 23 height 13
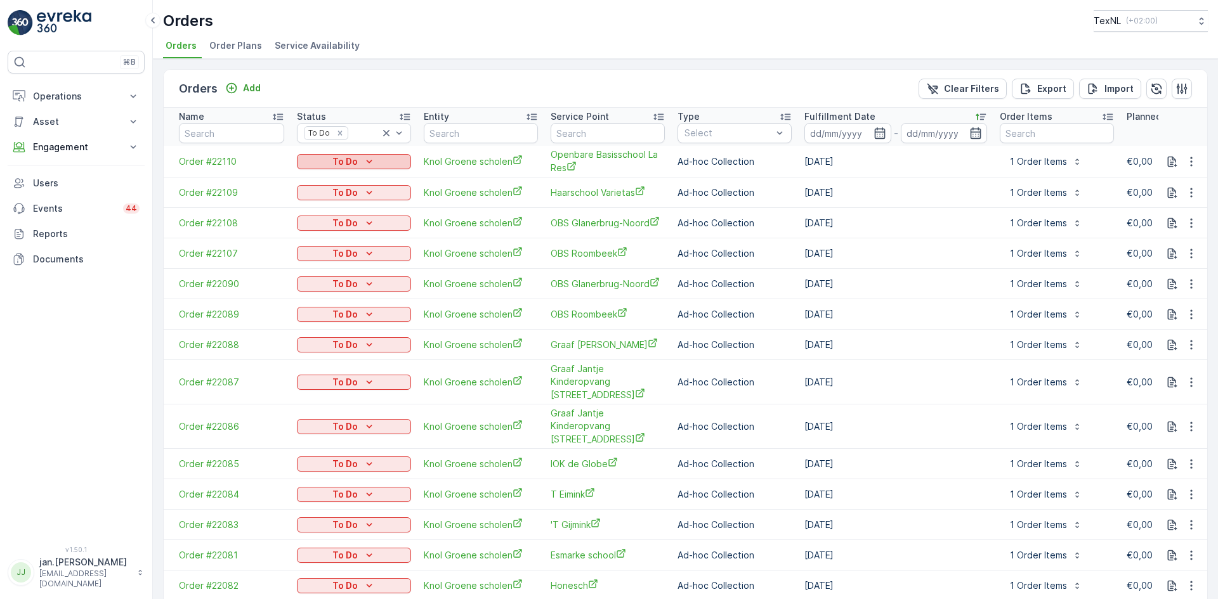
click at [351, 162] on p "To Do" at bounding box center [344, 161] width 25 height 13
click at [322, 177] on span "Done" at bounding box center [315, 180] width 23 height 13
click at [351, 162] on p "To Do" at bounding box center [344, 161] width 25 height 13
click at [311, 181] on span "Done" at bounding box center [315, 180] width 23 height 13
click at [340, 164] on p "To Do" at bounding box center [344, 161] width 25 height 13
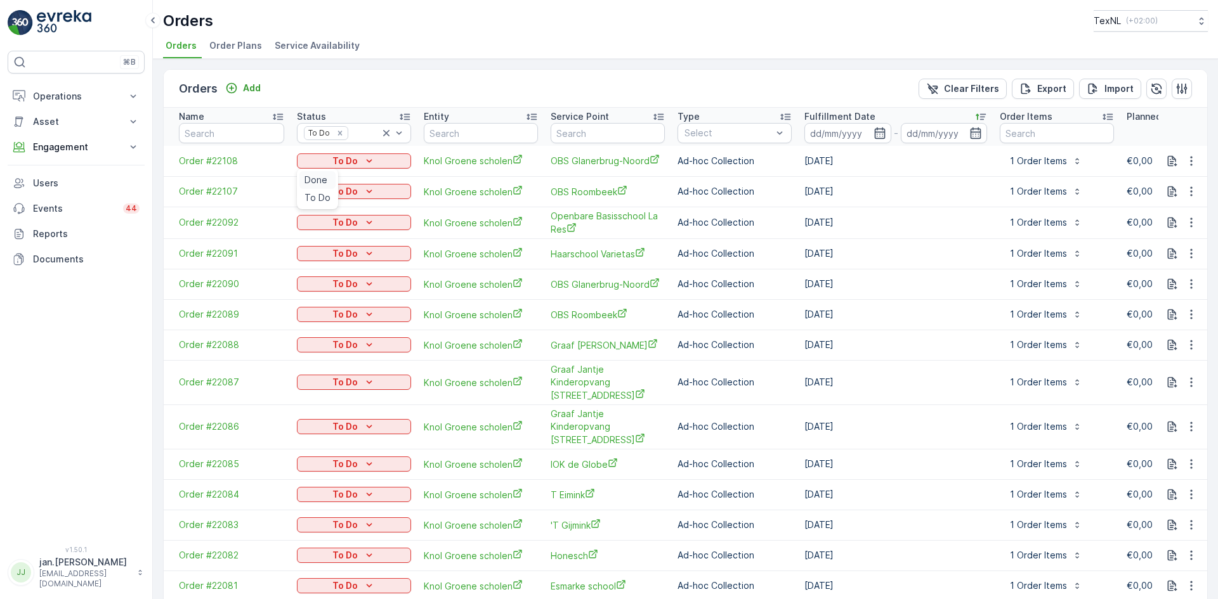
click at [323, 177] on span "Done" at bounding box center [315, 180] width 23 height 13
click at [348, 160] on p "To Do" at bounding box center [344, 161] width 25 height 13
click at [318, 179] on span "Done" at bounding box center [315, 180] width 23 height 13
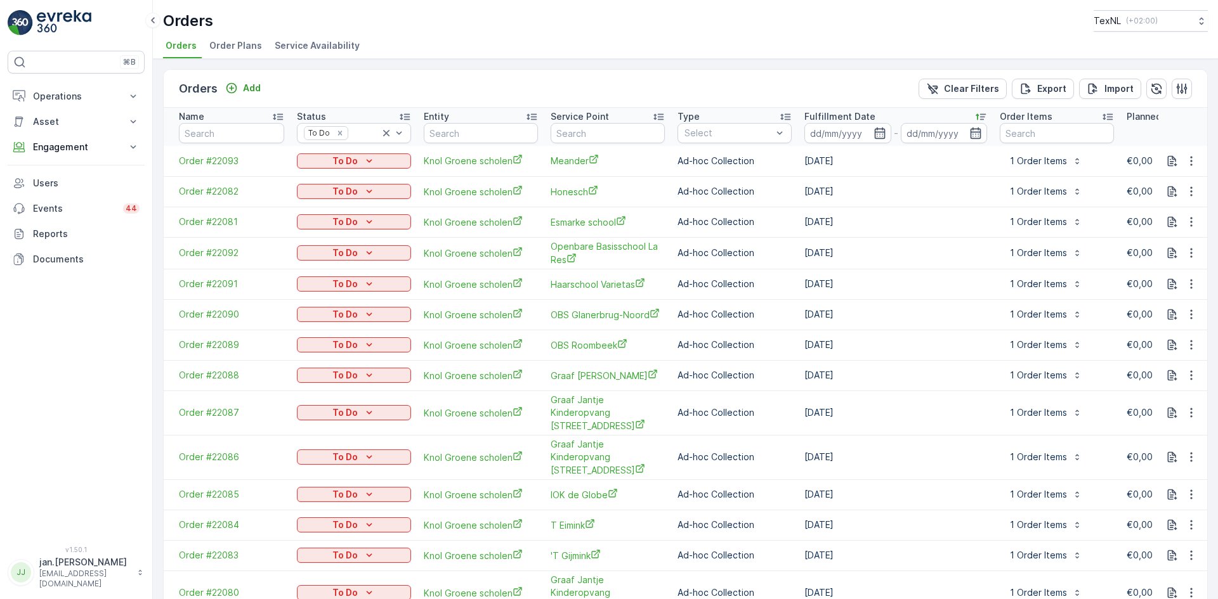
click at [351, 159] on p "To Do" at bounding box center [344, 161] width 25 height 13
click at [320, 178] on span "Done" at bounding box center [315, 180] width 23 height 13
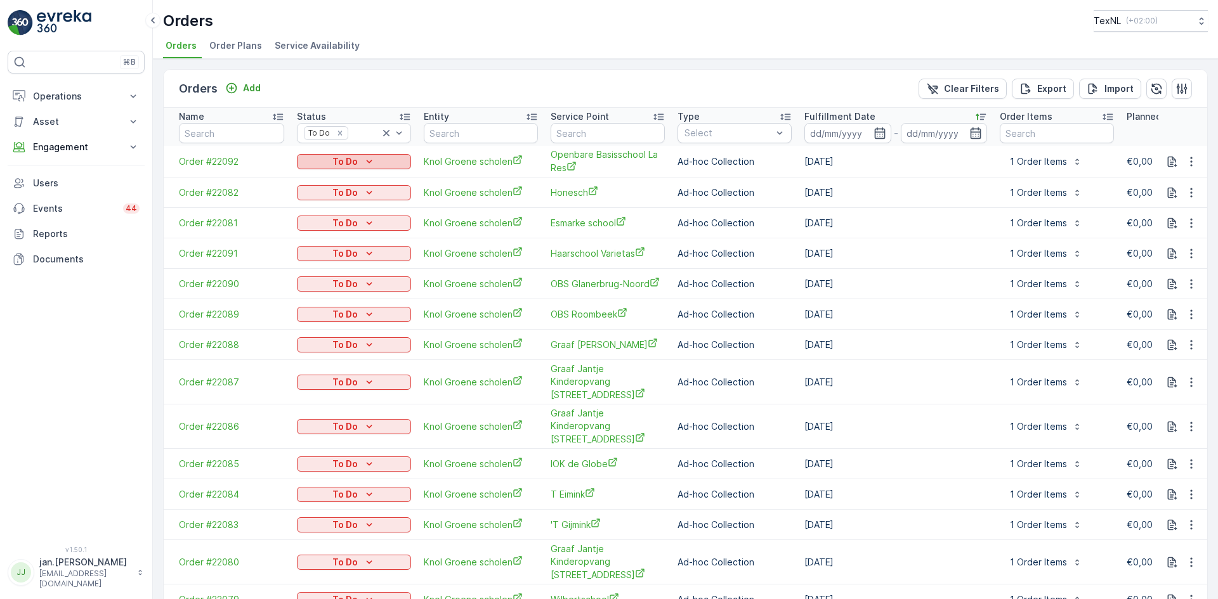
click at [346, 162] on p "To Do" at bounding box center [344, 161] width 25 height 13
click at [319, 179] on span "Done" at bounding box center [315, 180] width 23 height 13
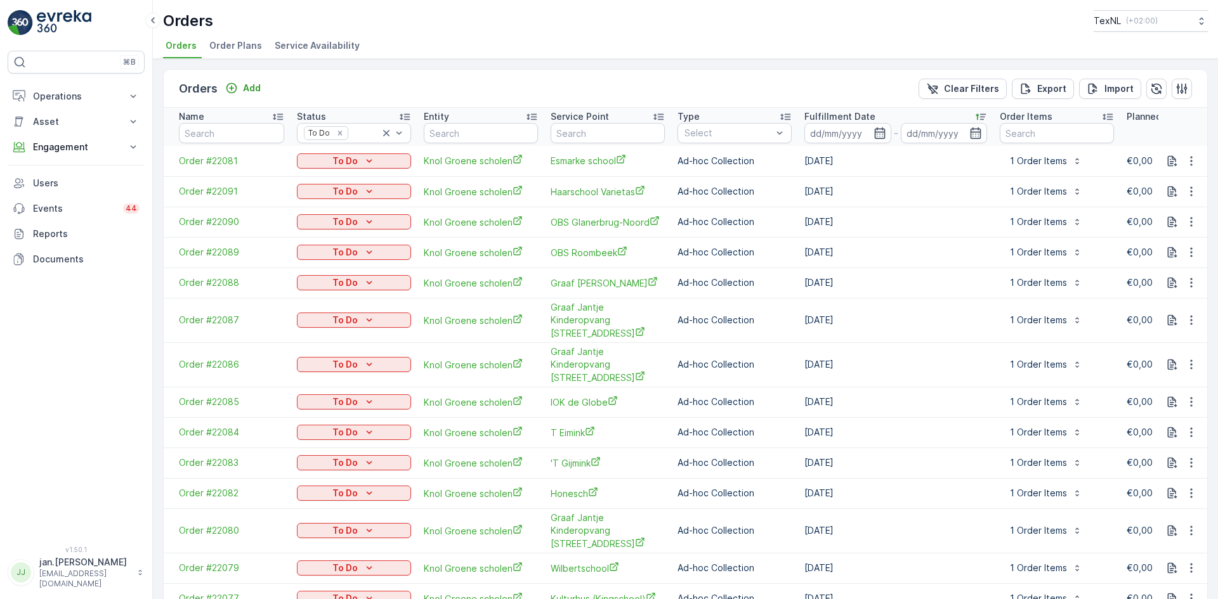
click at [344, 160] on p "To Do" at bounding box center [344, 161] width 25 height 13
click at [318, 176] on span "Done" at bounding box center [315, 180] width 23 height 13
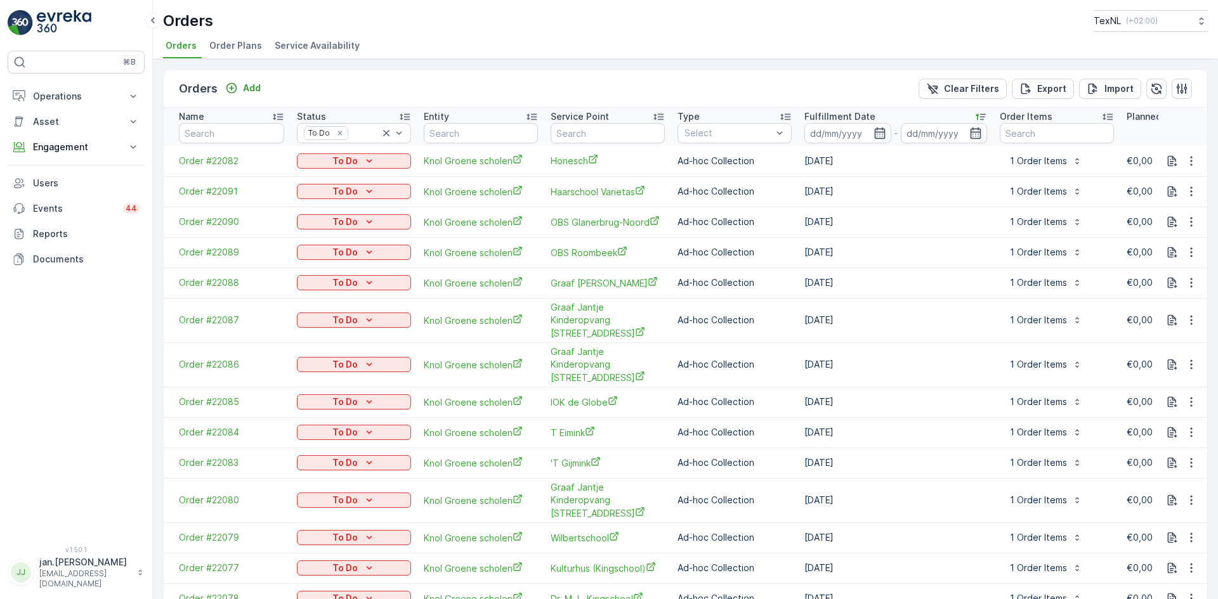
click at [348, 161] on p "To Do" at bounding box center [344, 161] width 25 height 13
click at [317, 181] on span "Done" at bounding box center [315, 180] width 23 height 13
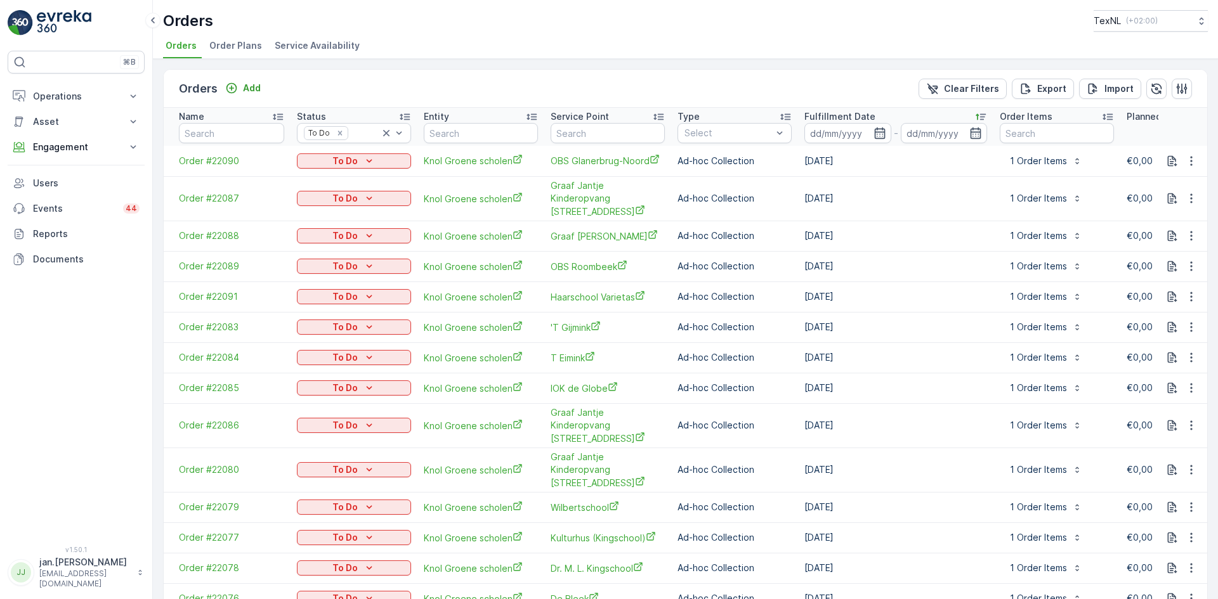
click at [342, 163] on p "To Do" at bounding box center [344, 161] width 25 height 13
click at [322, 177] on span "Done" at bounding box center [315, 180] width 23 height 13
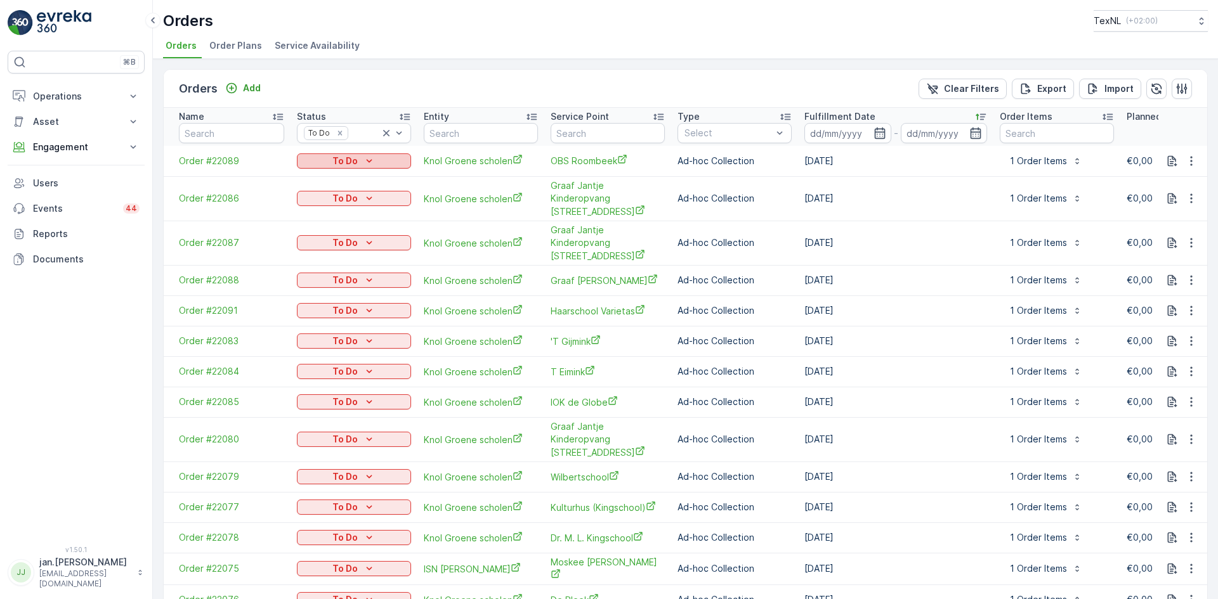
click at [346, 160] on p "To Do" at bounding box center [344, 161] width 25 height 13
click at [318, 175] on span "Done" at bounding box center [315, 180] width 23 height 13
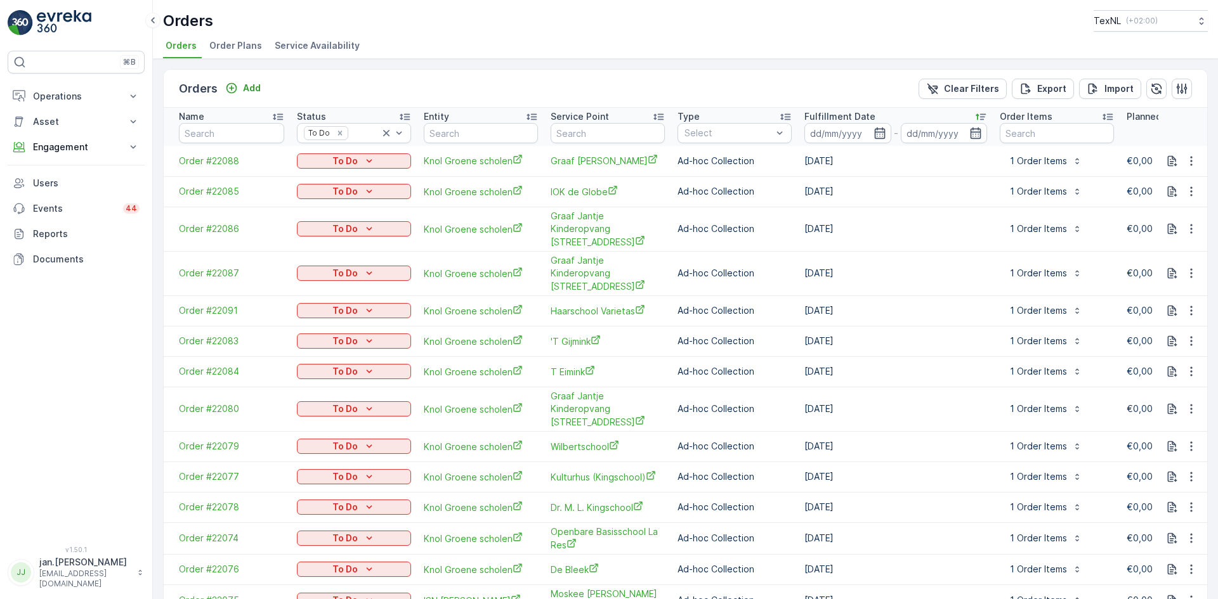
click at [344, 160] on p "To Do" at bounding box center [344, 161] width 25 height 13
click at [315, 179] on span "Done" at bounding box center [315, 180] width 23 height 13
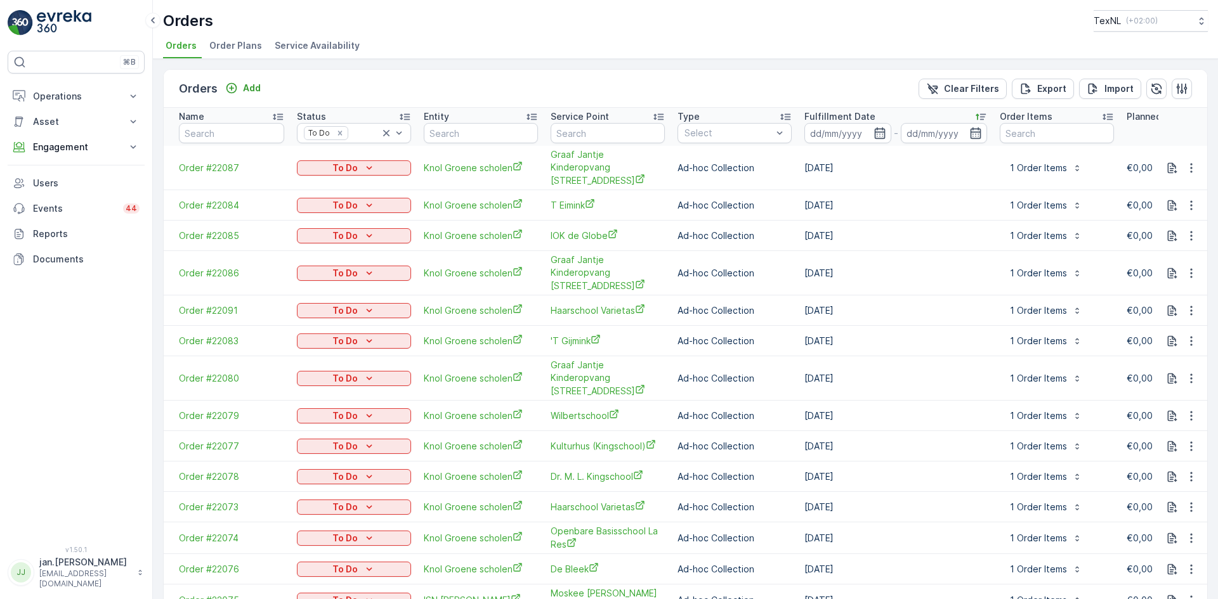
click at [342, 162] on p "To Do" at bounding box center [344, 168] width 25 height 13
click at [320, 176] on span "Done" at bounding box center [315, 180] width 23 height 13
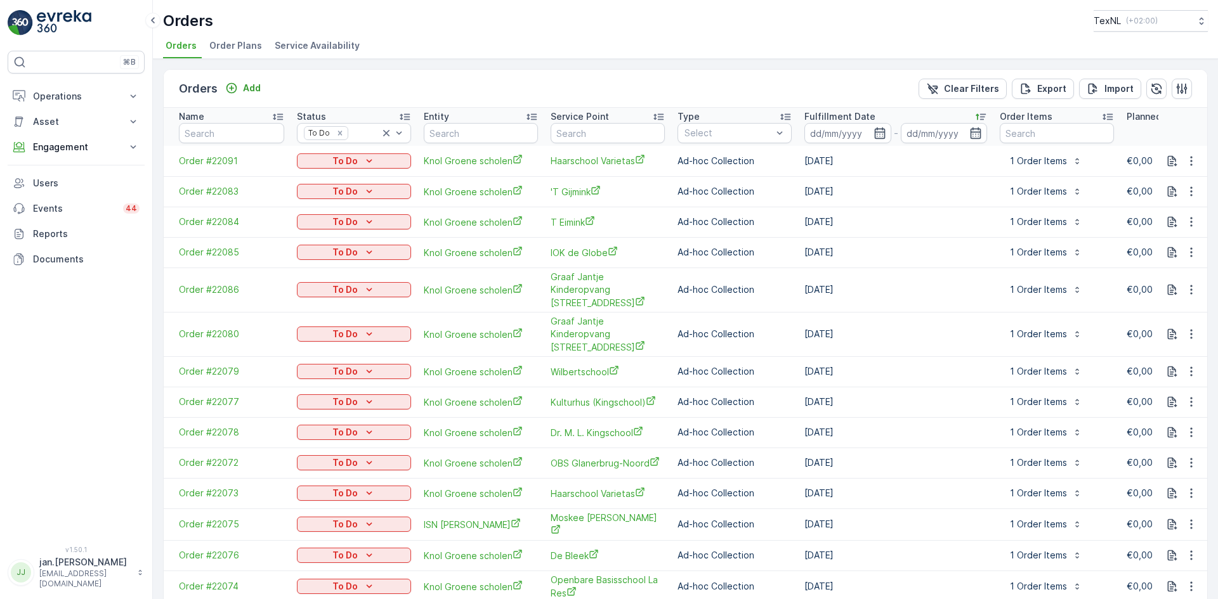
click at [346, 160] on p "To Do" at bounding box center [344, 161] width 25 height 13
click at [324, 175] on span "Done" at bounding box center [315, 180] width 23 height 13
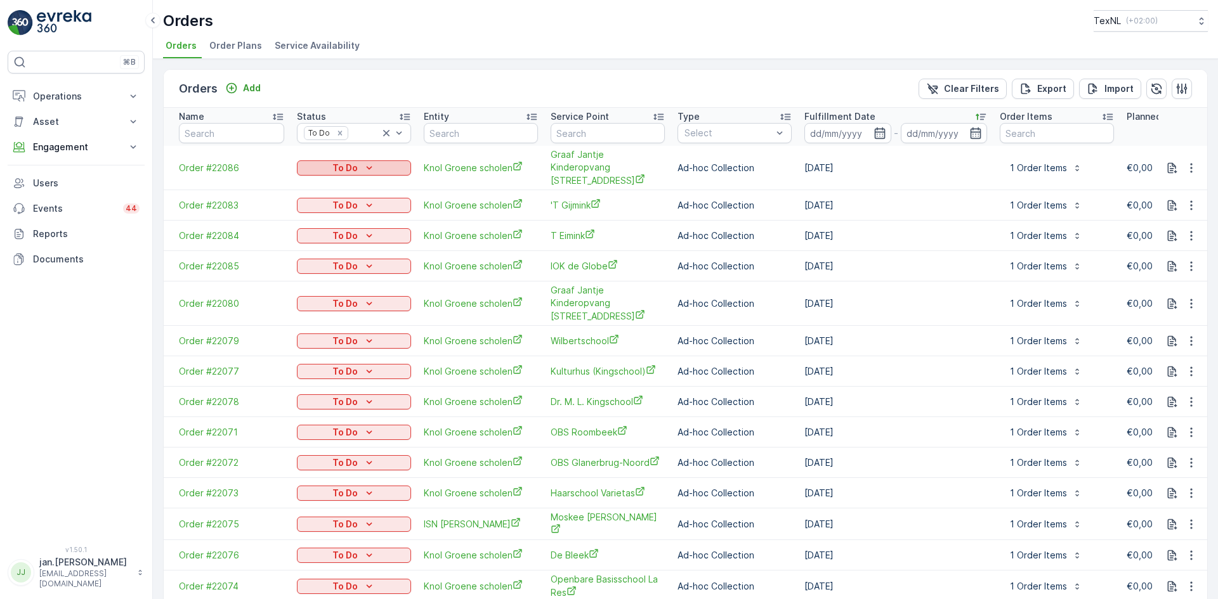
click at [350, 162] on p "To Do" at bounding box center [344, 168] width 25 height 13
click at [320, 176] on span "Done" at bounding box center [315, 180] width 23 height 13
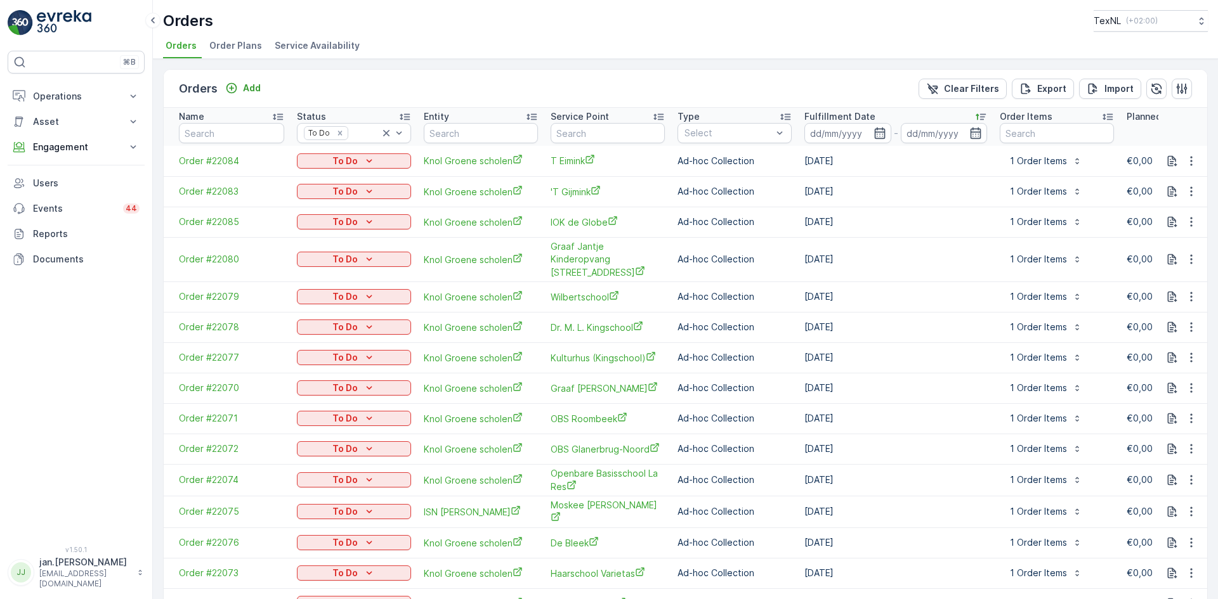
click at [339, 165] on p "To Do" at bounding box center [344, 161] width 25 height 13
click at [321, 174] on span "Done" at bounding box center [315, 180] width 23 height 13
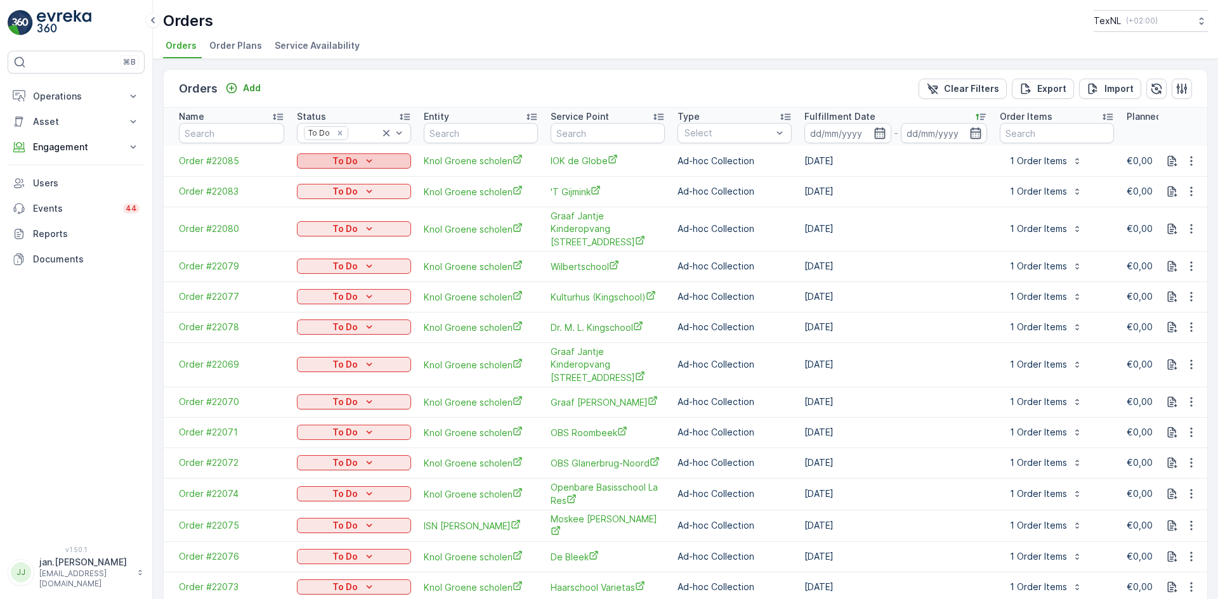
click at [341, 160] on p "To Do" at bounding box center [344, 161] width 25 height 13
click at [317, 179] on span "Done" at bounding box center [315, 180] width 23 height 13
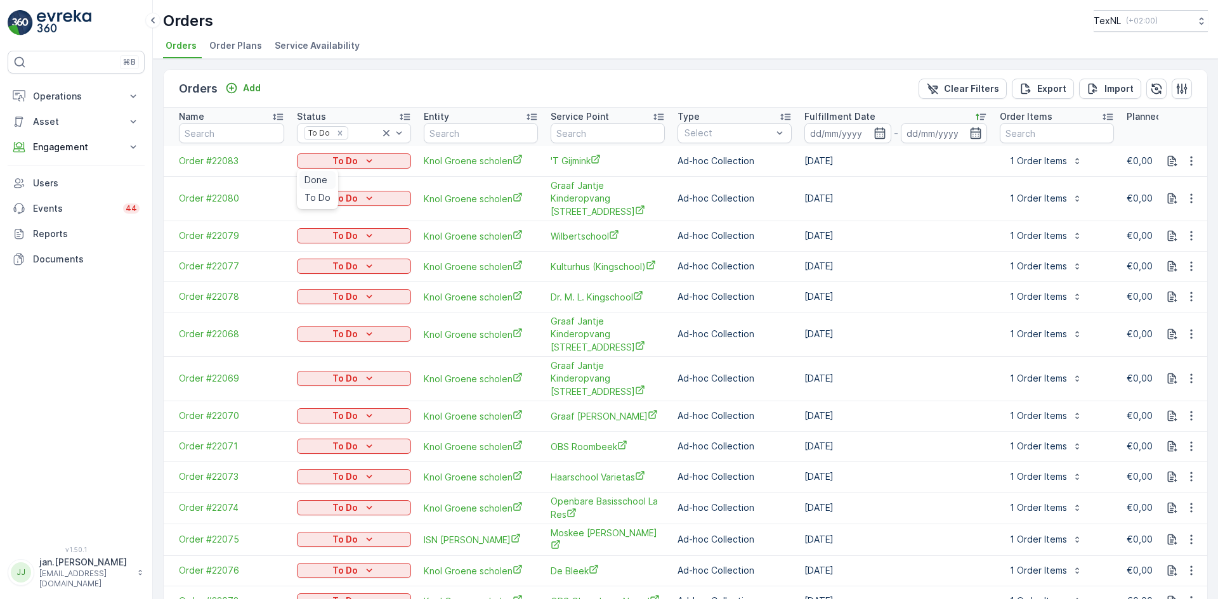
click at [319, 179] on span "Done" at bounding box center [315, 180] width 23 height 13
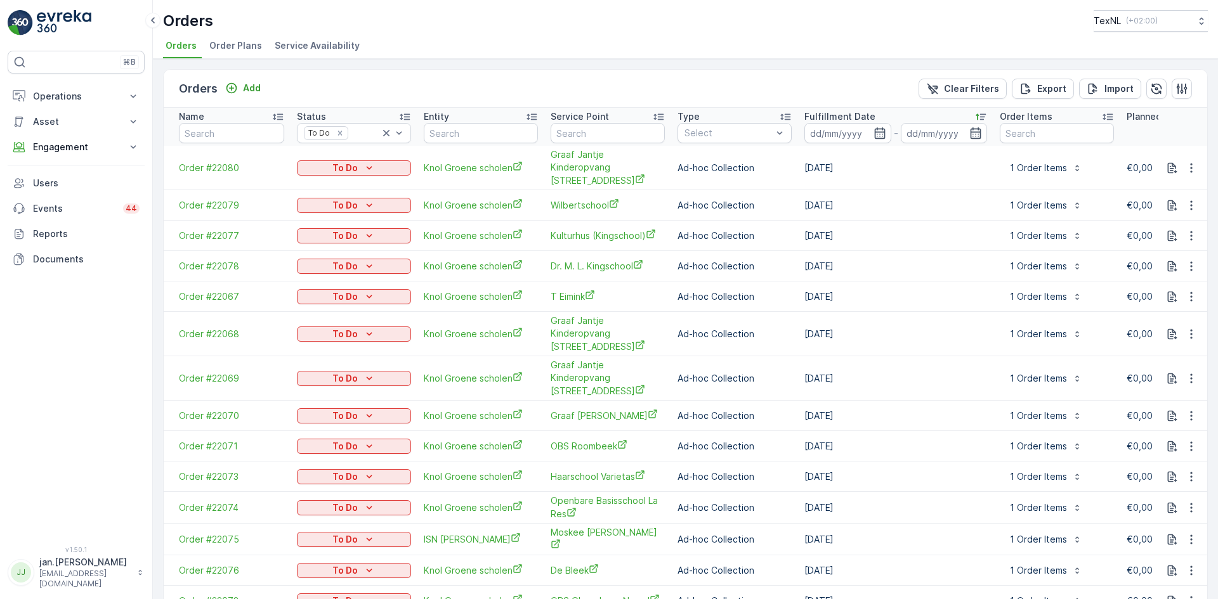
click at [344, 162] on p "To Do" at bounding box center [344, 168] width 25 height 13
click at [320, 180] on span "Done" at bounding box center [315, 180] width 23 height 13
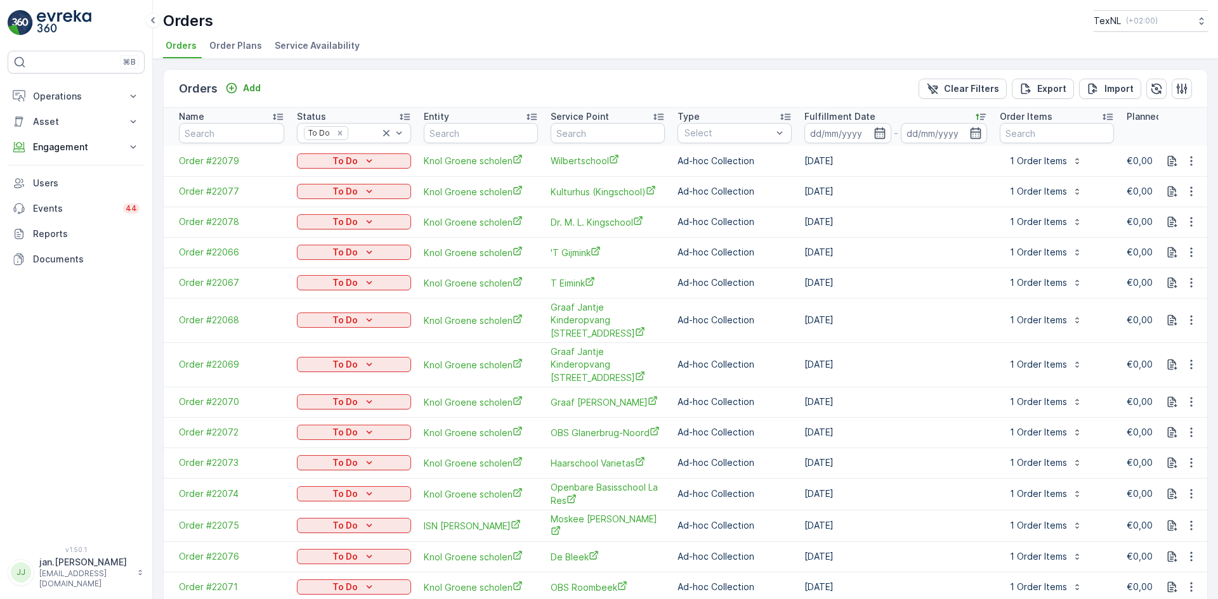
click at [345, 163] on p "To Do" at bounding box center [344, 161] width 25 height 13
click at [319, 178] on span "Done" at bounding box center [315, 180] width 23 height 13
click at [347, 161] on p "To Do" at bounding box center [344, 161] width 25 height 13
click at [318, 176] on span "Done" at bounding box center [315, 180] width 23 height 13
click at [343, 161] on p "To Do" at bounding box center [344, 161] width 25 height 13
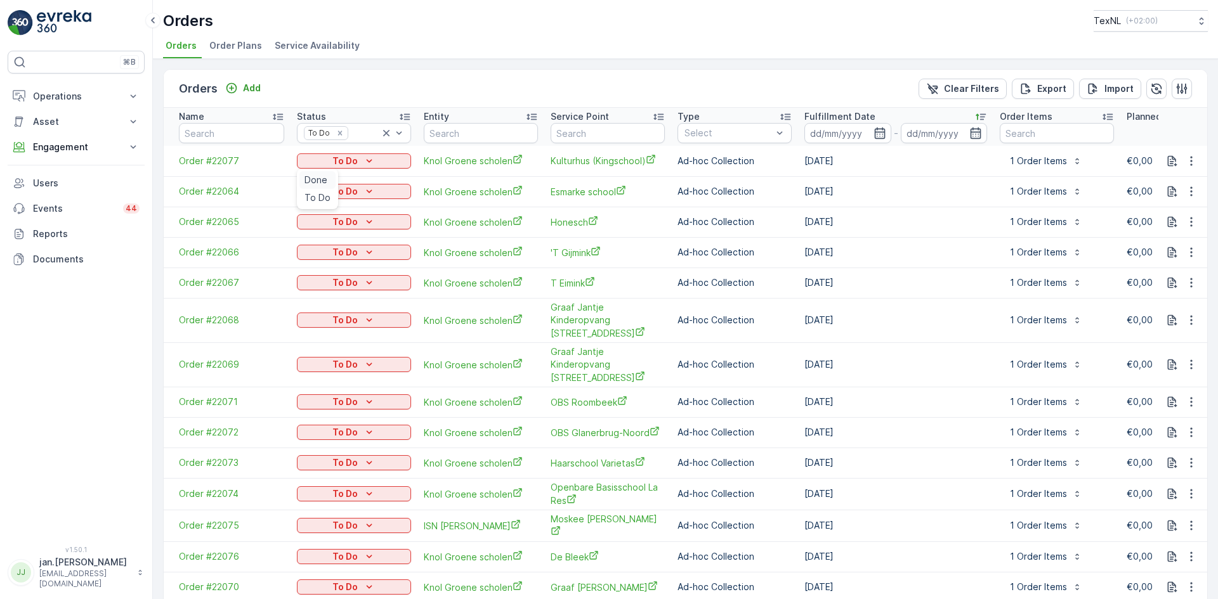
click at [320, 179] on span "Done" at bounding box center [315, 180] width 23 height 13
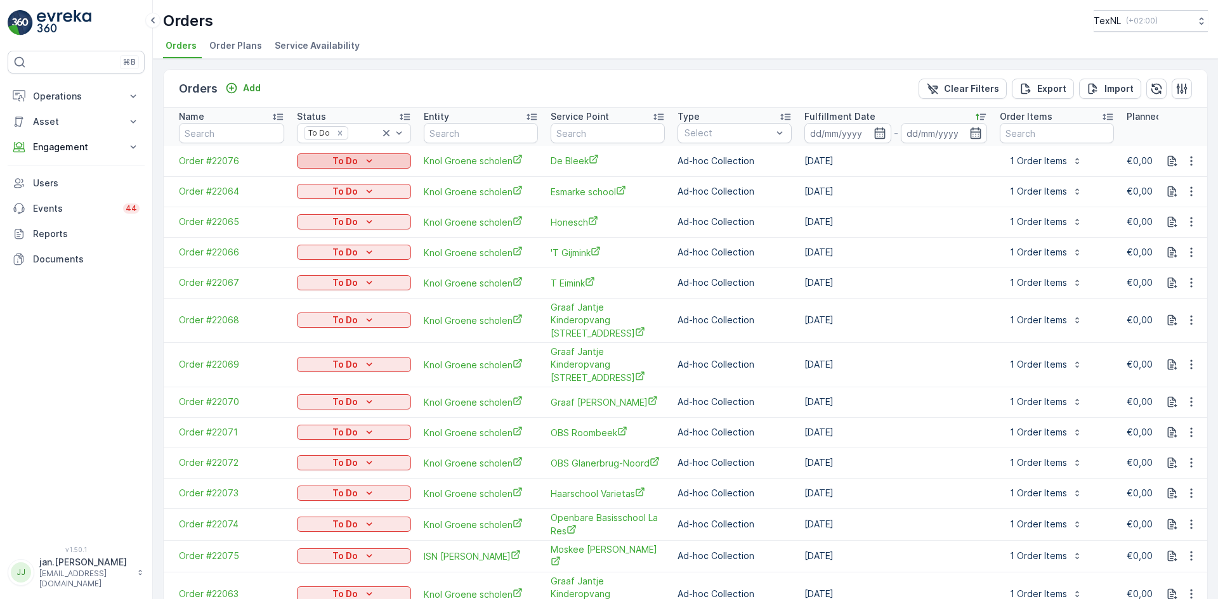
click at [343, 160] on p "To Do" at bounding box center [344, 161] width 25 height 13
click at [316, 176] on span "Done" at bounding box center [315, 180] width 23 height 13
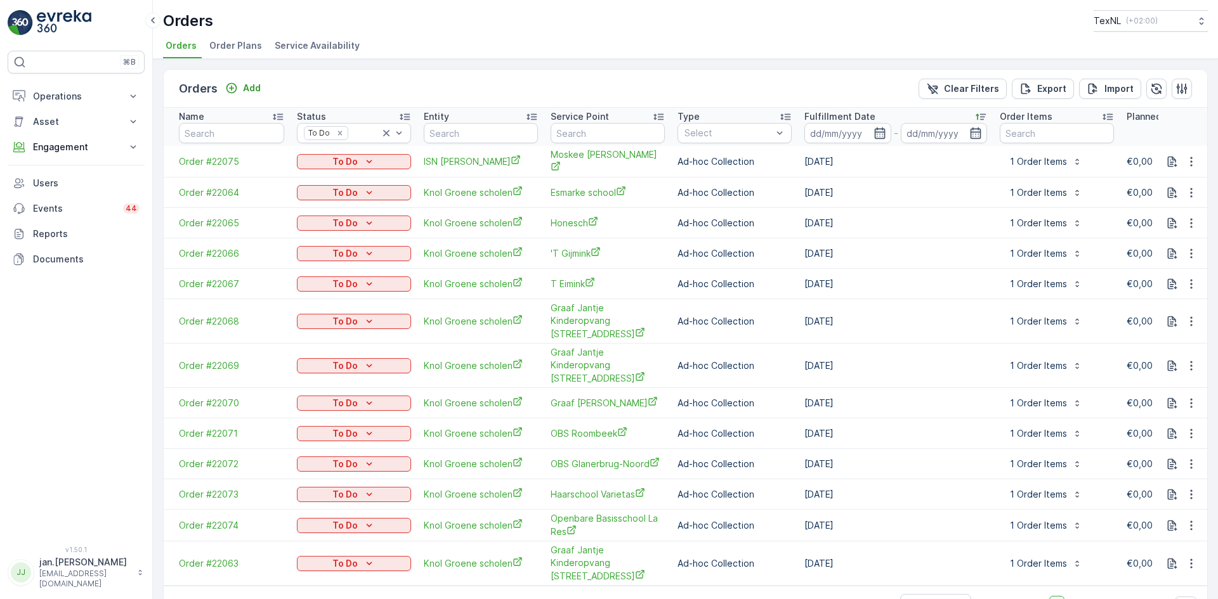
click at [339, 161] on p "To Do" at bounding box center [344, 161] width 25 height 13
click at [312, 178] on span "Done" at bounding box center [315, 180] width 23 height 13
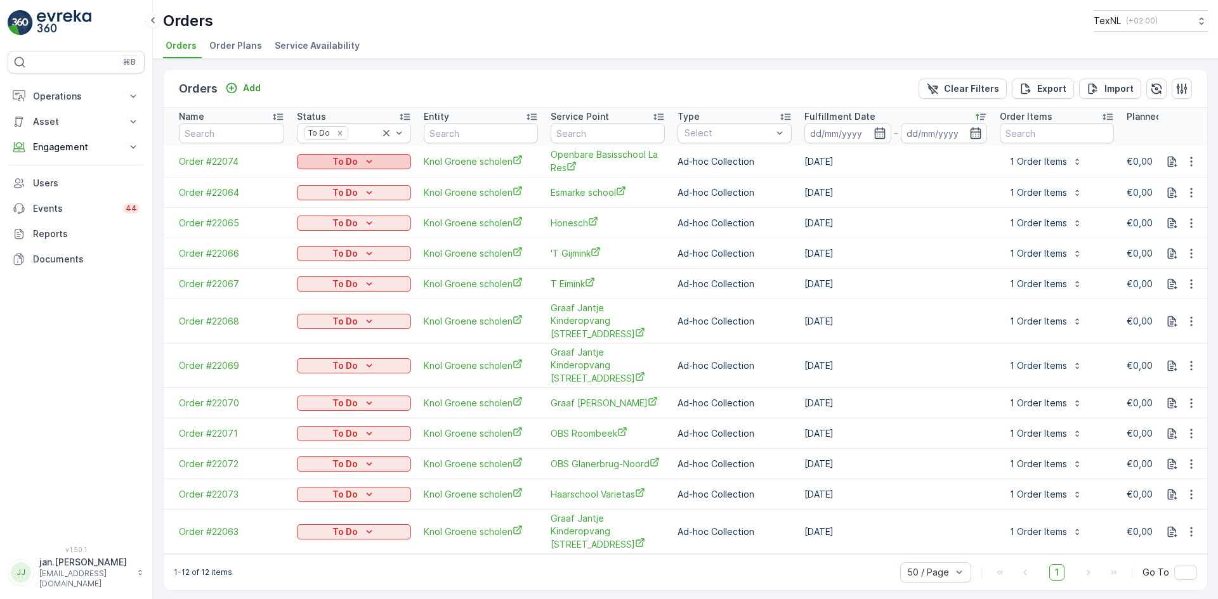
click at [344, 160] on p "To Do" at bounding box center [344, 161] width 25 height 13
click at [313, 178] on span "Done" at bounding box center [315, 180] width 23 height 13
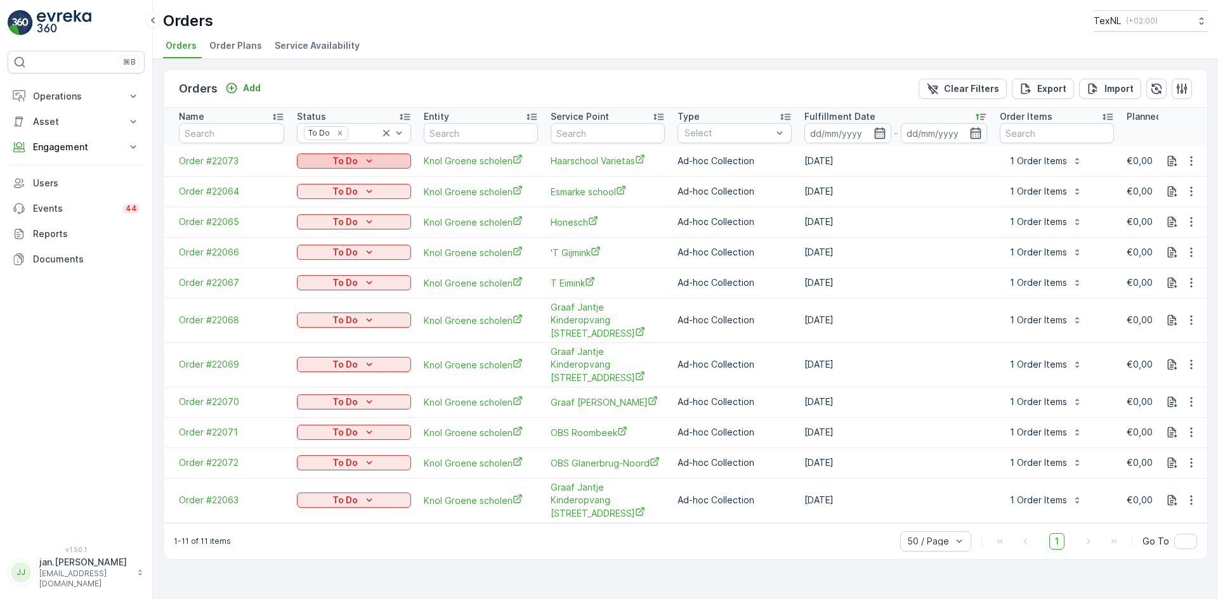
click at [339, 164] on p "To Do" at bounding box center [344, 161] width 25 height 13
click at [316, 179] on span "Done" at bounding box center [315, 180] width 23 height 13
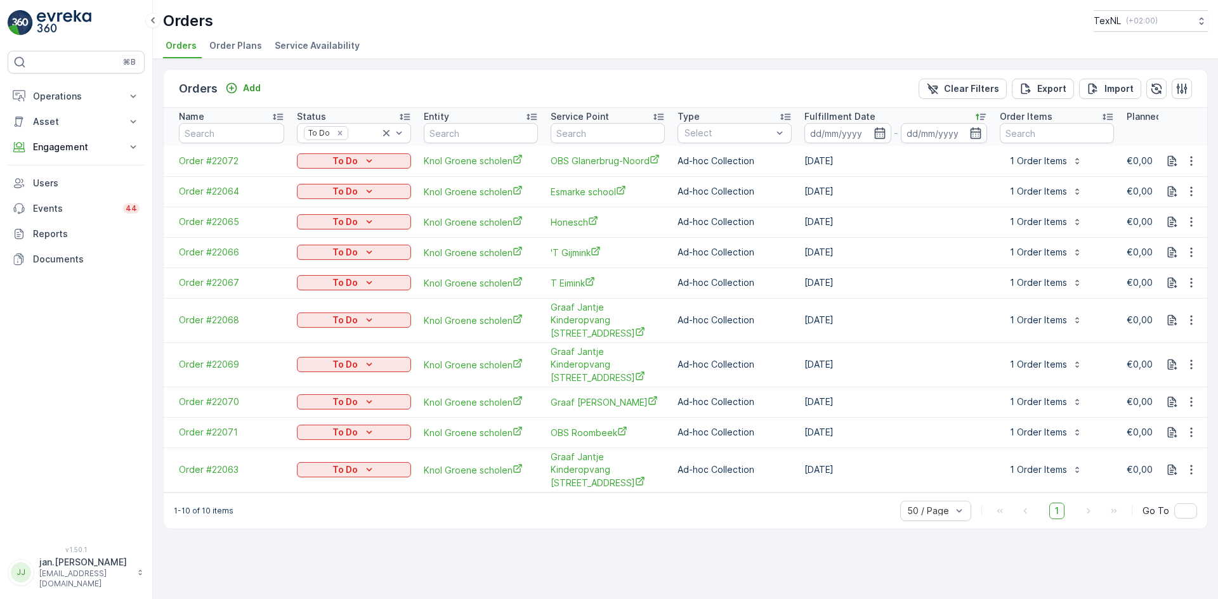
click at [343, 164] on p "To Do" at bounding box center [344, 161] width 25 height 13
click at [307, 183] on span "Done" at bounding box center [315, 180] width 23 height 13
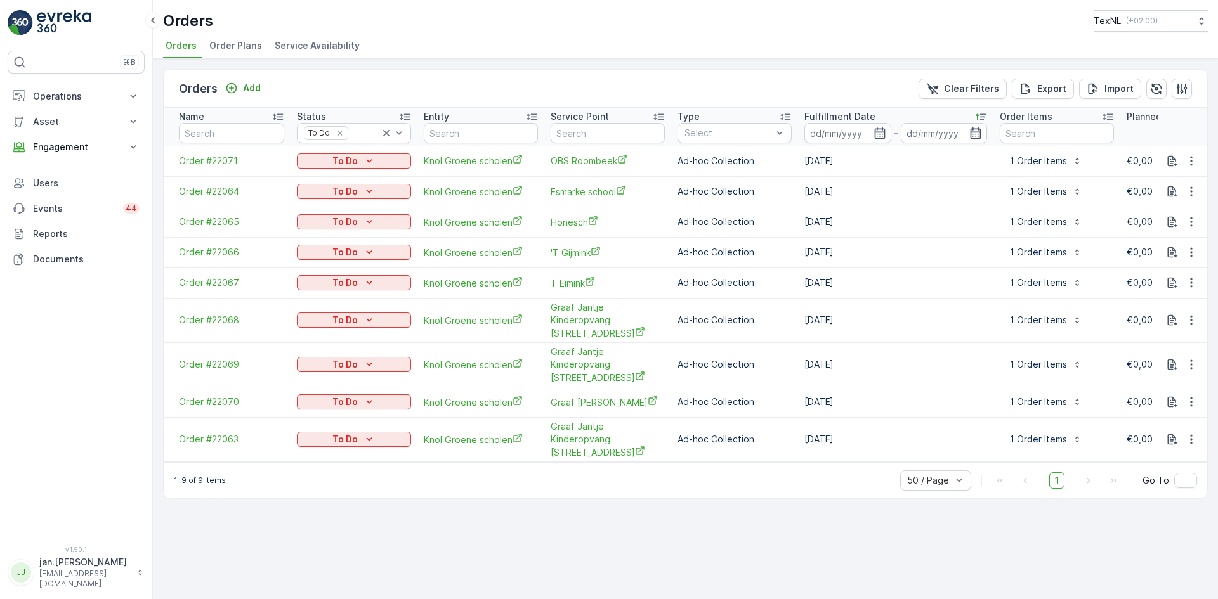
click at [353, 162] on p "To Do" at bounding box center [344, 161] width 25 height 13
click at [323, 177] on span "Done" at bounding box center [315, 180] width 23 height 13
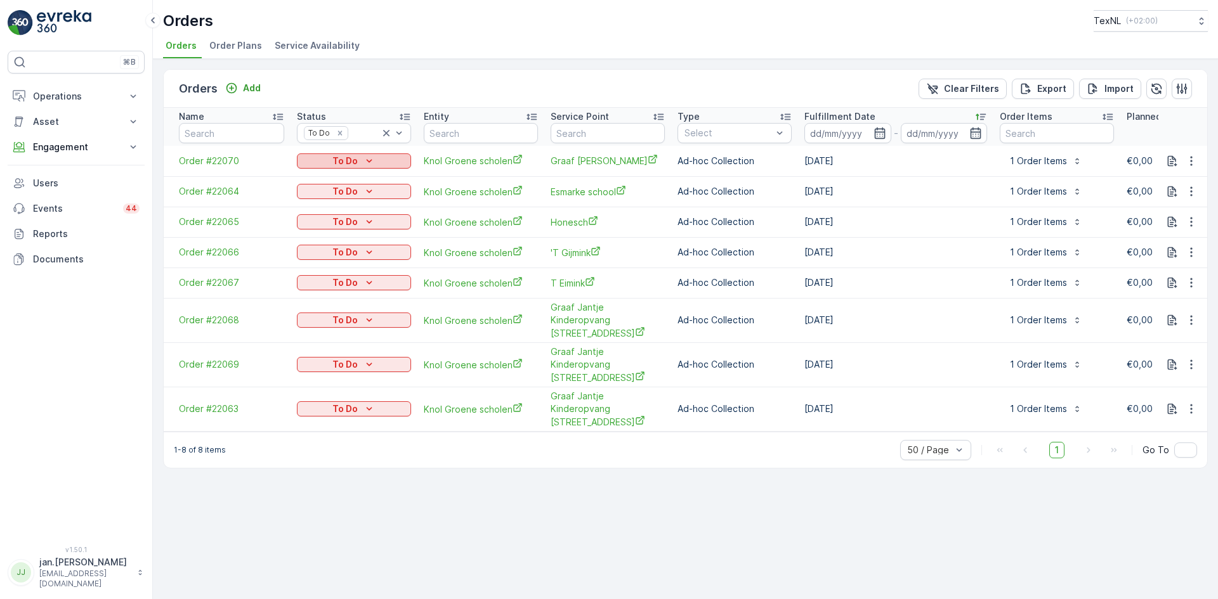
click at [357, 160] on p "To Do" at bounding box center [344, 161] width 25 height 13
click at [319, 178] on span "Done" at bounding box center [315, 180] width 23 height 13
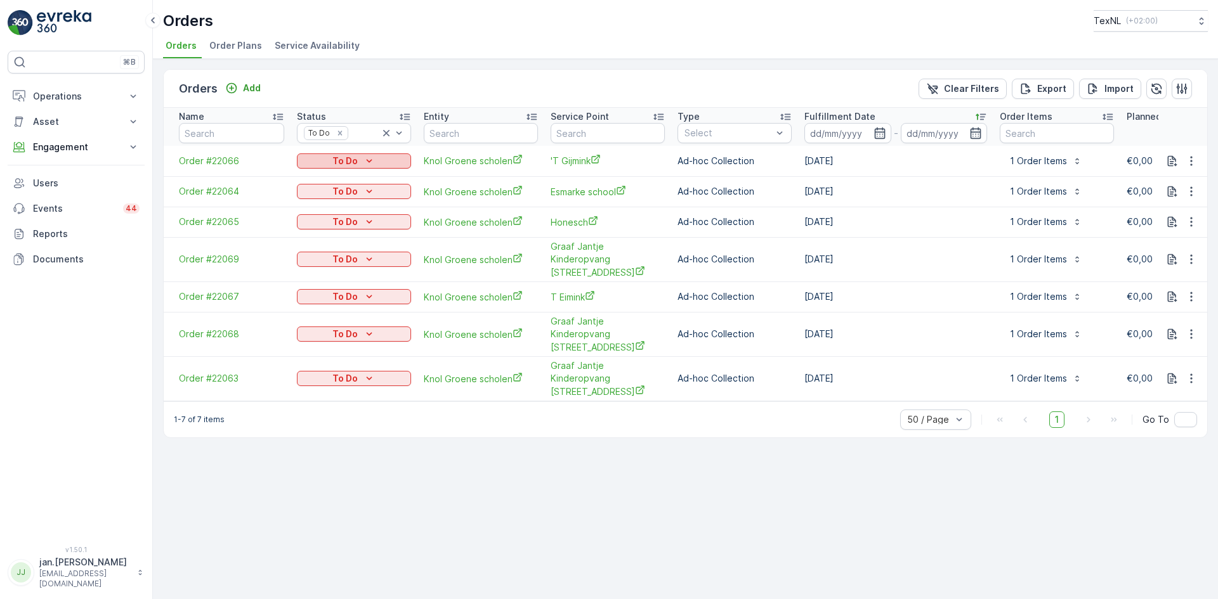
click at [350, 164] on p "To Do" at bounding box center [344, 161] width 25 height 13
click at [323, 178] on span "Done" at bounding box center [315, 180] width 23 height 13
click at [353, 160] on p "To Do" at bounding box center [344, 161] width 25 height 13
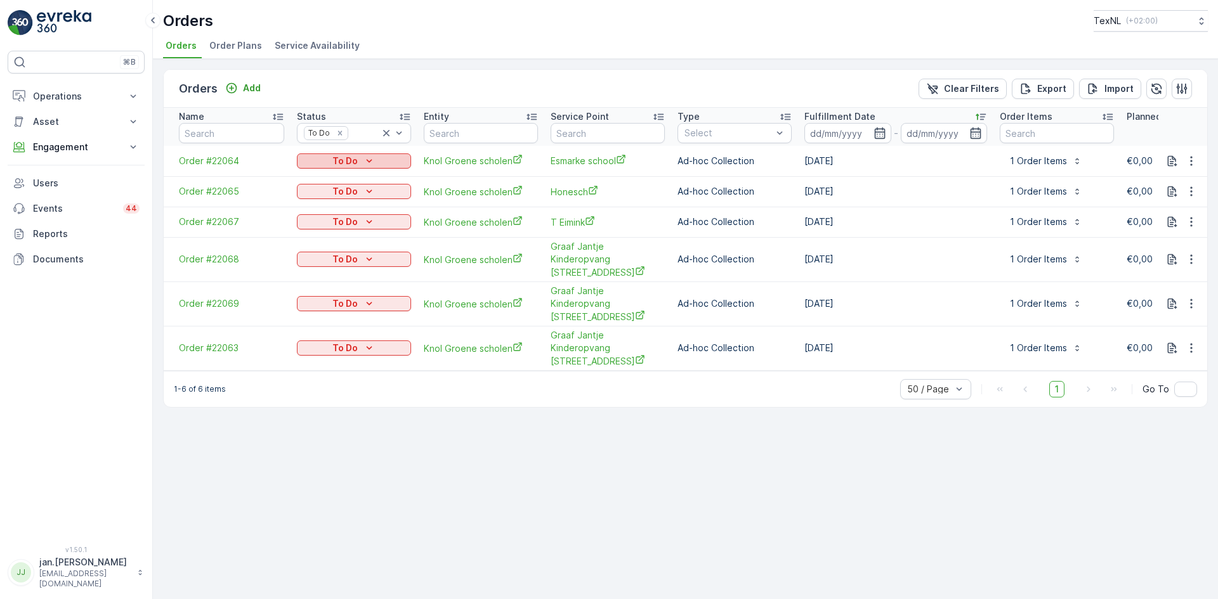
click at [333, 163] on p "To Do" at bounding box center [344, 161] width 25 height 13
click at [315, 178] on span "Done" at bounding box center [315, 180] width 23 height 13
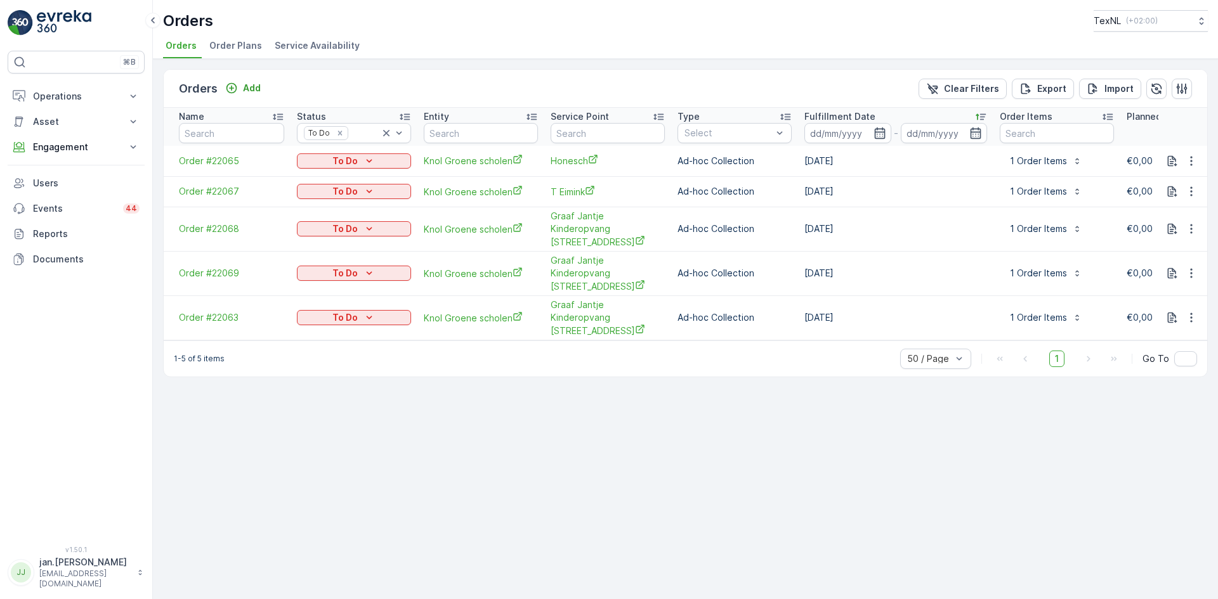
click at [351, 161] on p "To Do" at bounding box center [344, 161] width 25 height 13
click at [327, 171] on div "Done" at bounding box center [317, 180] width 36 height 18
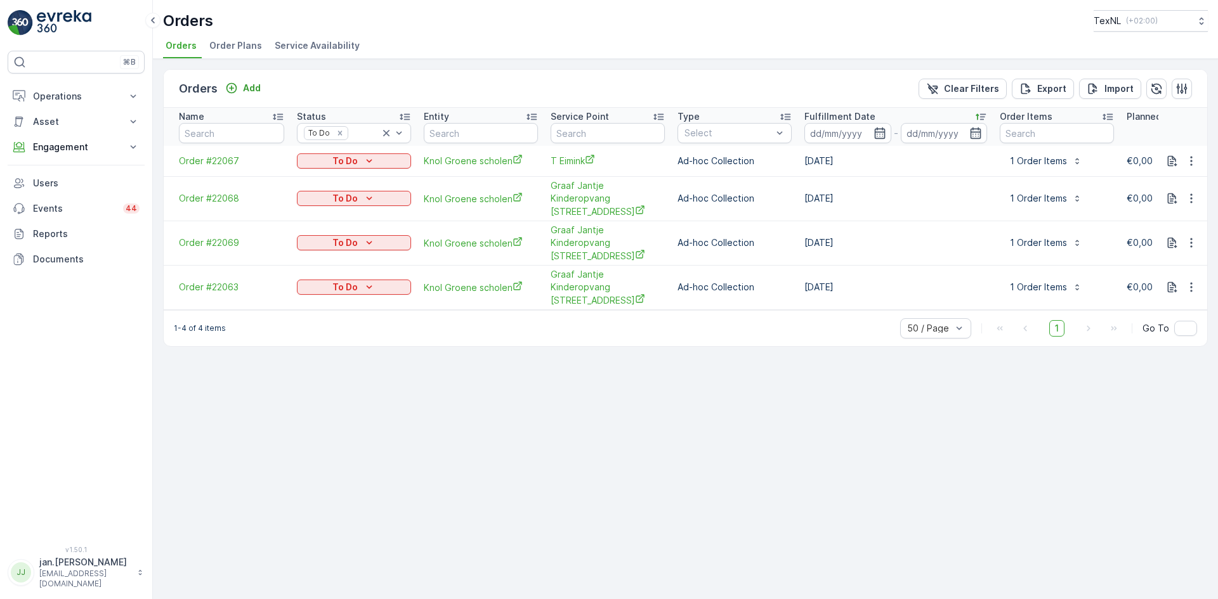
click at [352, 162] on p "To Do" at bounding box center [344, 161] width 25 height 13
click at [313, 181] on span "Done" at bounding box center [315, 180] width 23 height 13
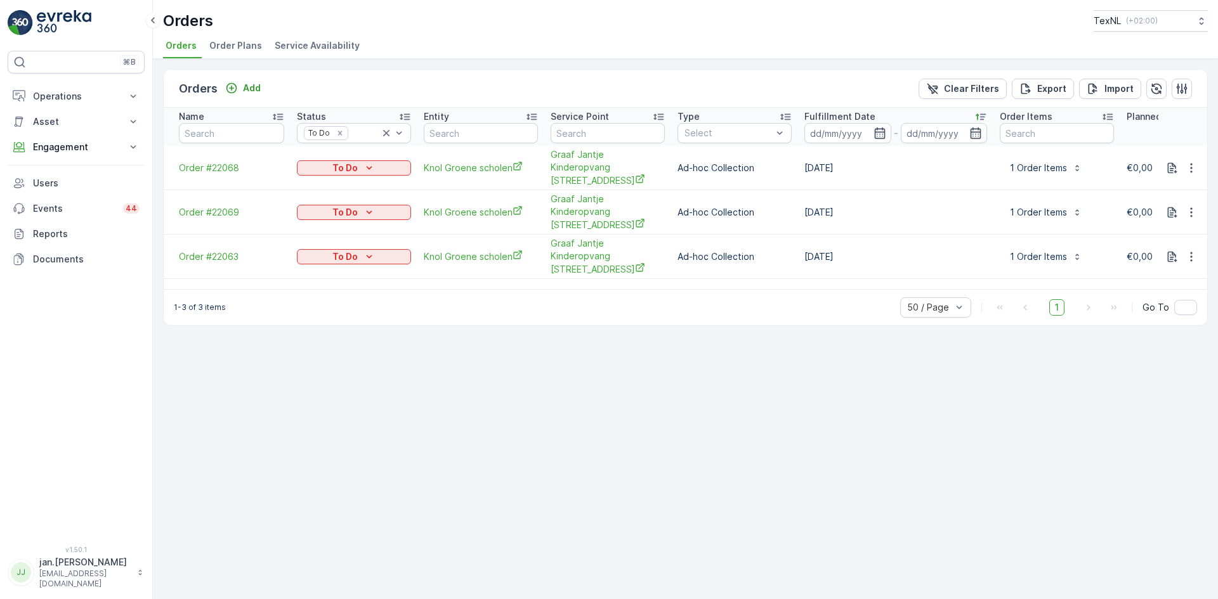
click at [346, 163] on p "To Do" at bounding box center [344, 168] width 25 height 13
click at [315, 176] on span "Done" at bounding box center [315, 180] width 23 height 13
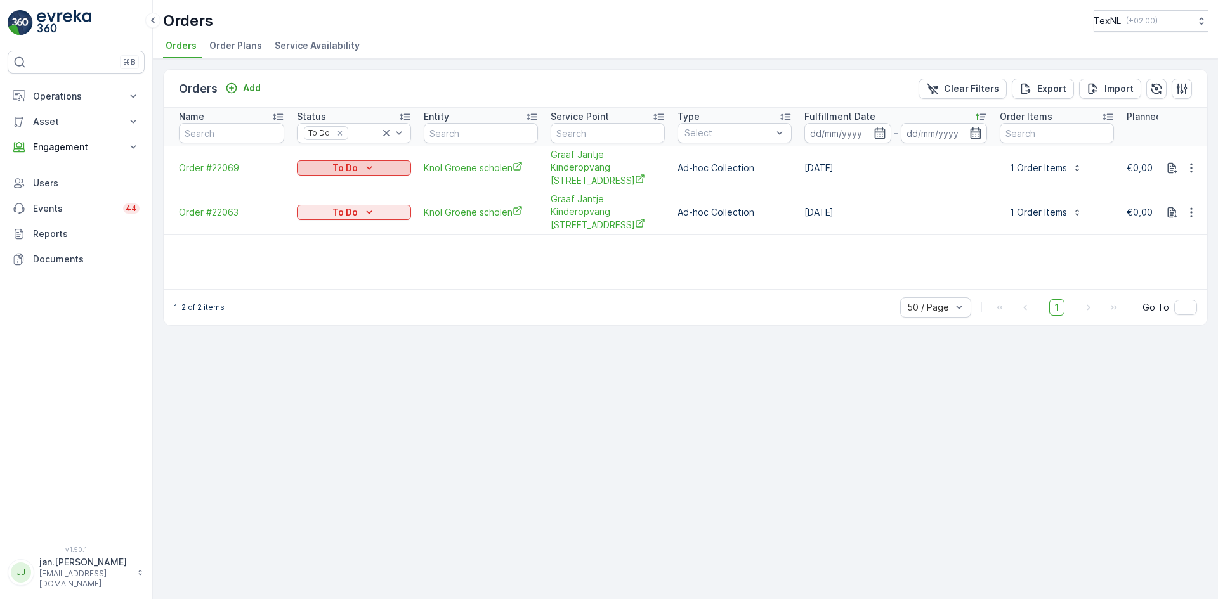
click at [346, 162] on p "To Do" at bounding box center [344, 168] width 25 height 13
click at [316, 177] on span "Done" at bounding box center [315, 180] width 23 height 13
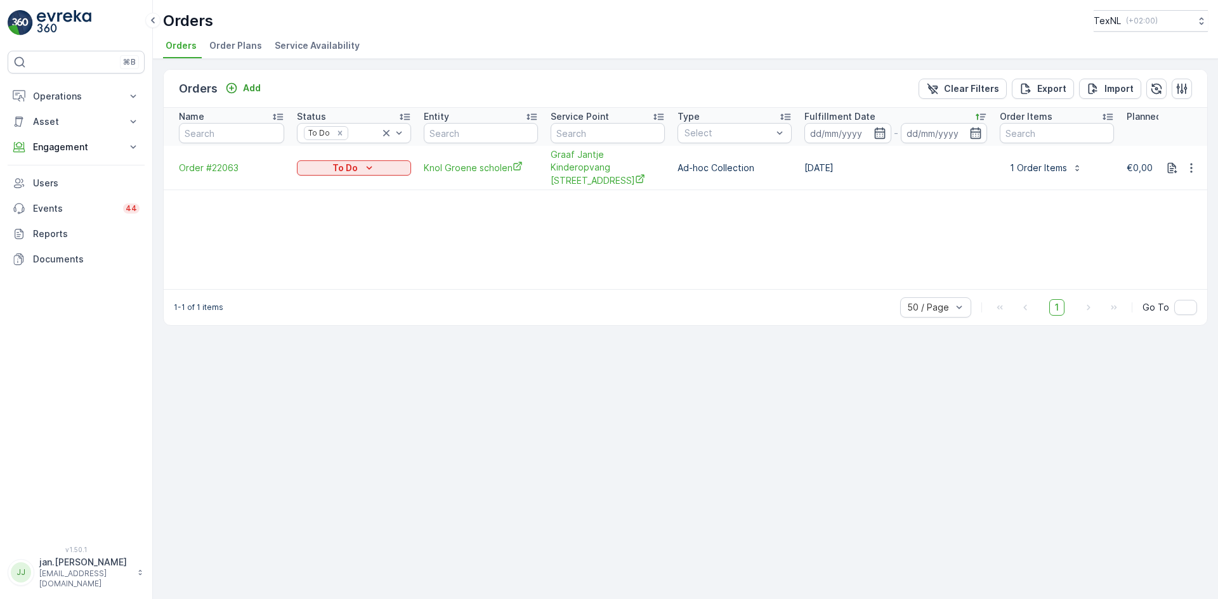
click at [343, 162] on p "To Do" at bounding box center [344, 168] width 25 height 13
click at [308, 179] on span "Done" at bounding box center [315, 180] width 23 height 13
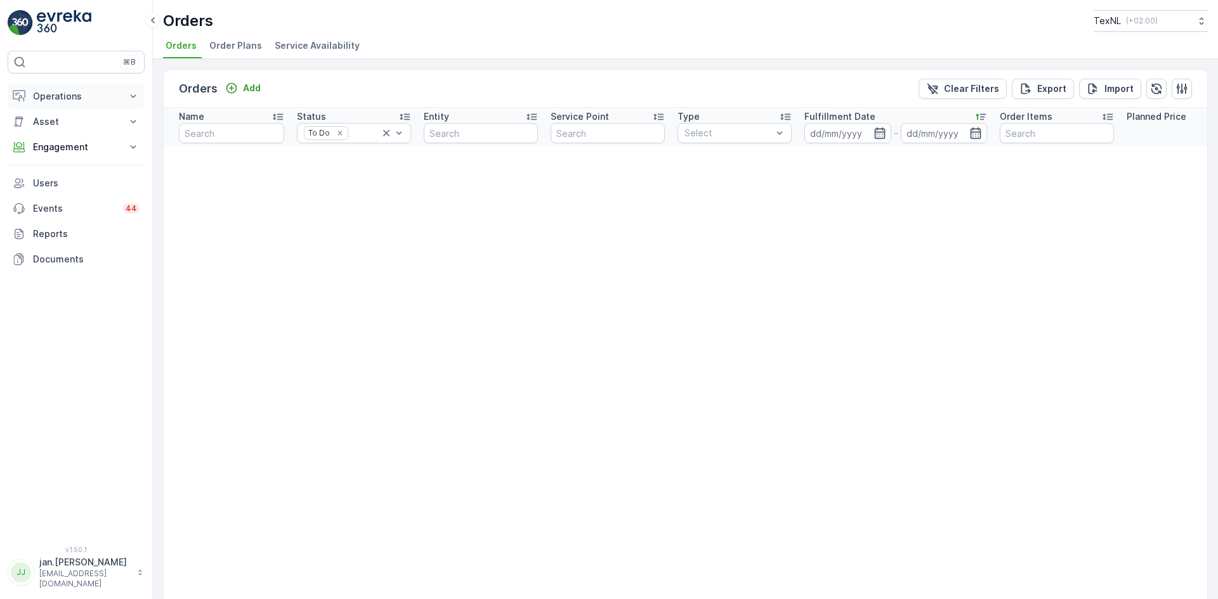
click at [53, 92] on p "Operations" at bounding box center [76, 96] width 86 height 13
click at [49, 152] on p "Routes & Tasks" at bounding box center [64, 153] width 65 height 13
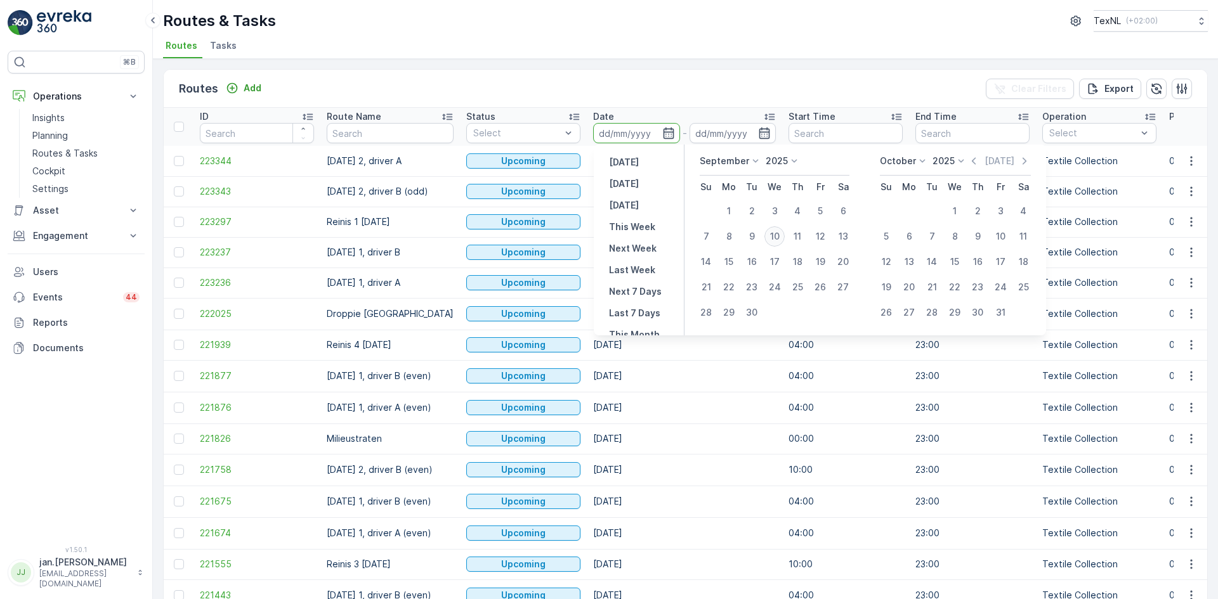
click at [778, 237] on div "10" at bounding box center [774, 236] width 20 height 20
type input "[DATE]"
click at [778, 237] on div "10" at bounding box center [774, 236] width 20 height 20
type input "[DATE]"
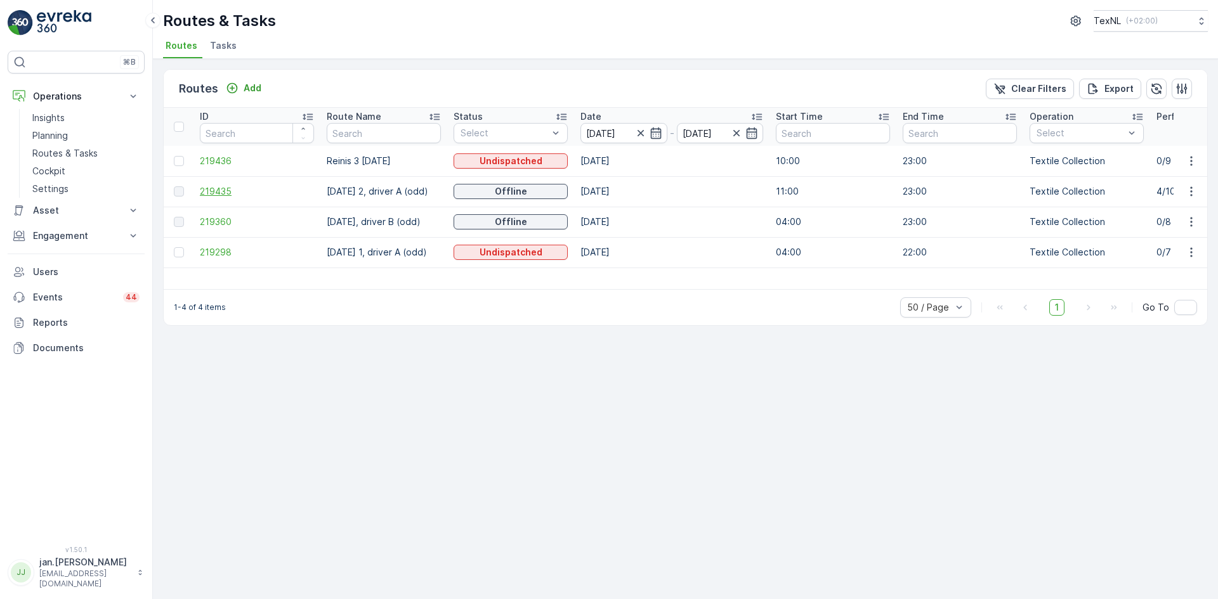
click at [223, 193] on span "219435" at bounding box center [257, 191] width 114 height 13
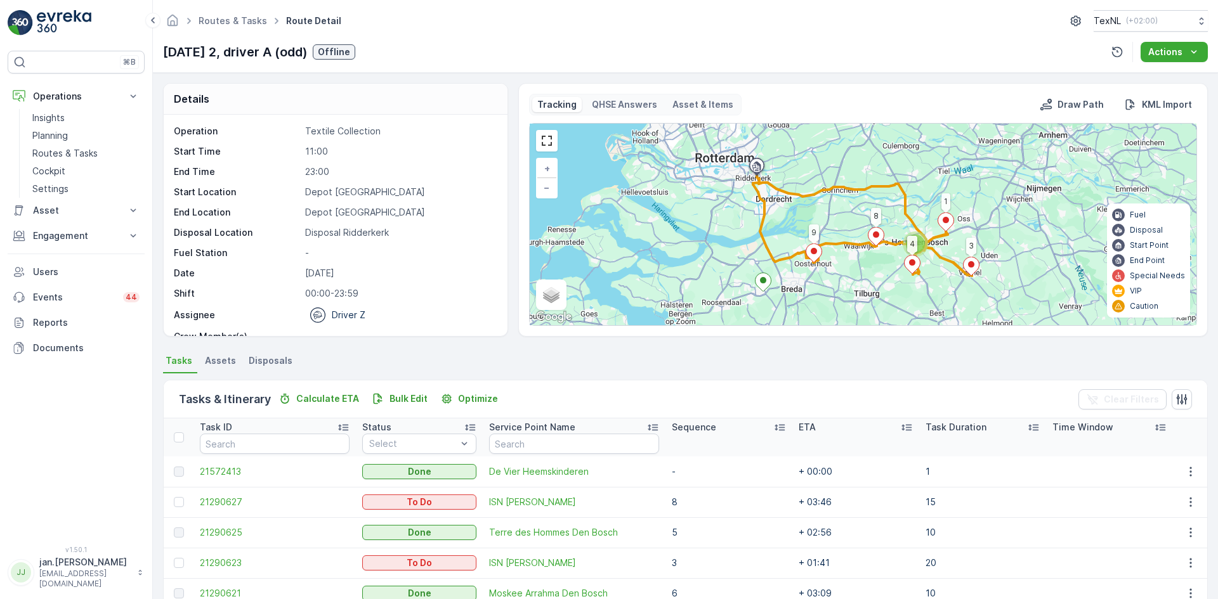
click at [687, 427] on p "Sequence" at bounding box center [694, 427] width 44 height 13
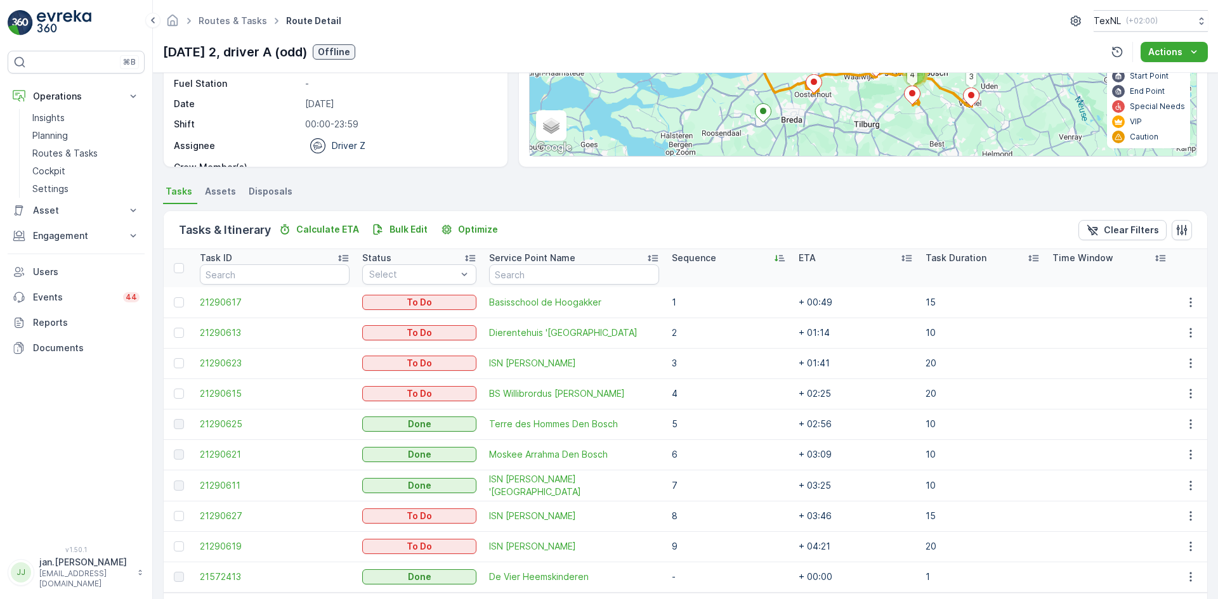
scroll to position [190, 0]
